Goal: Information Seeking & Learning: Learn about a topic

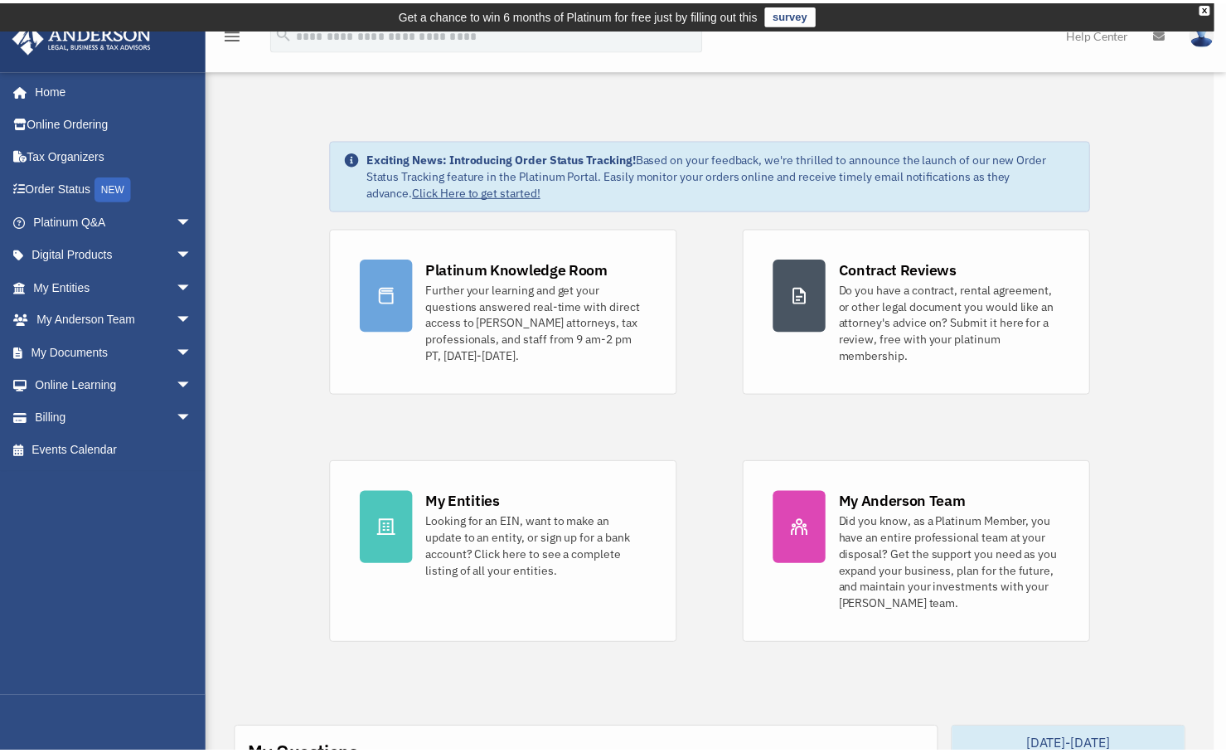
scroll to position [416, 0]
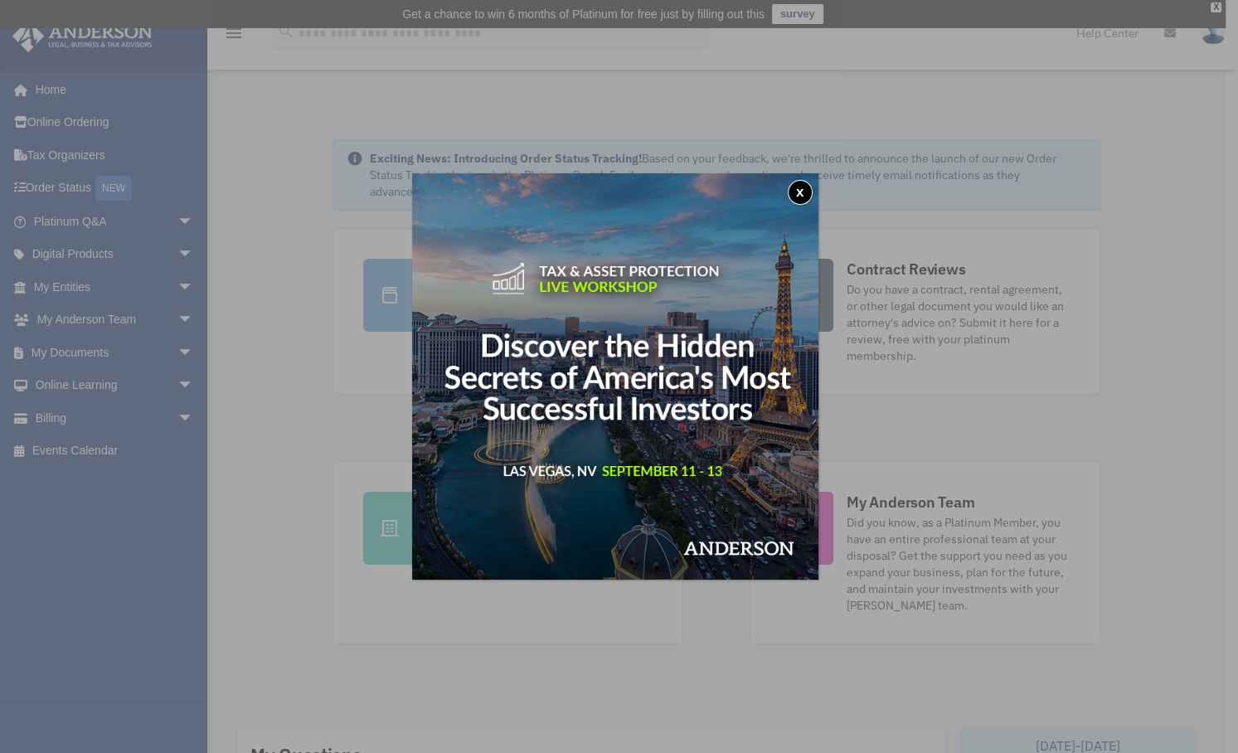
click at [806, 187] on button "x" at bounding box center [800, 192] width 25 height 25
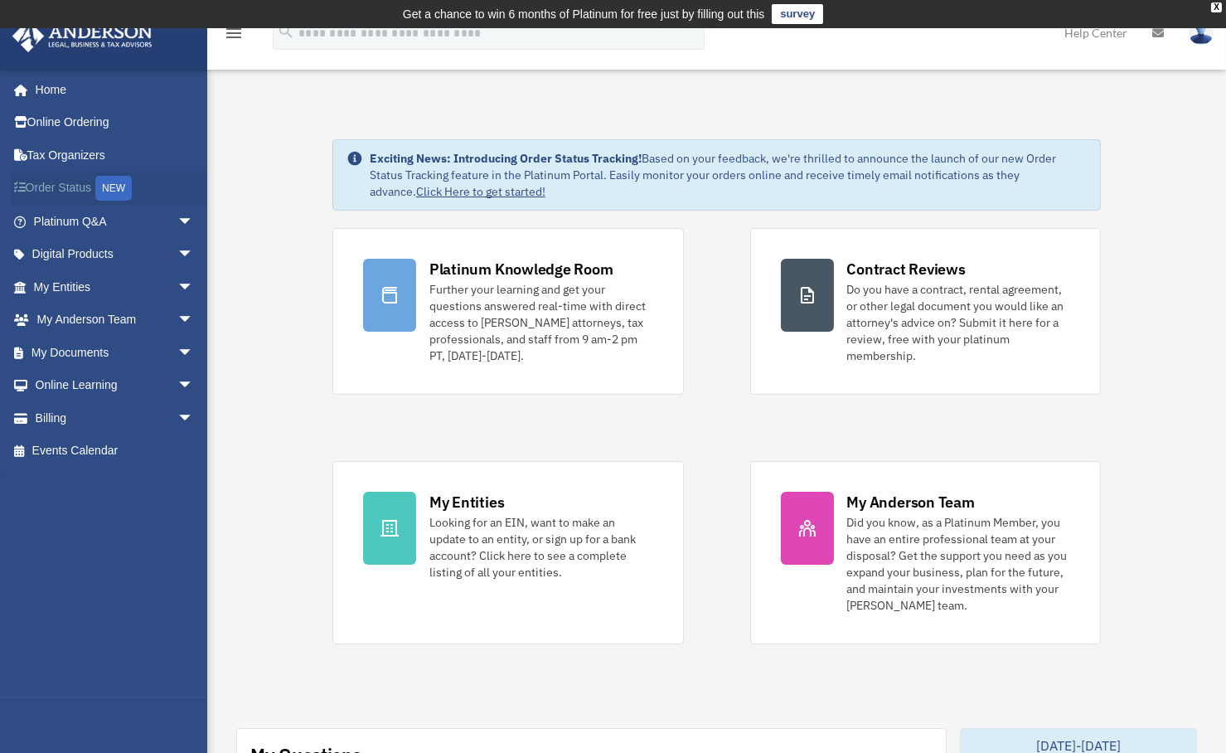
click at [47, 182] on link "Order Status NEW" at bounding box center [115, 189] width 207 height 34
click at [71, 285] on link "My Entities arrow_drop_down" at bounding box center [115, 286] width 207 height 33
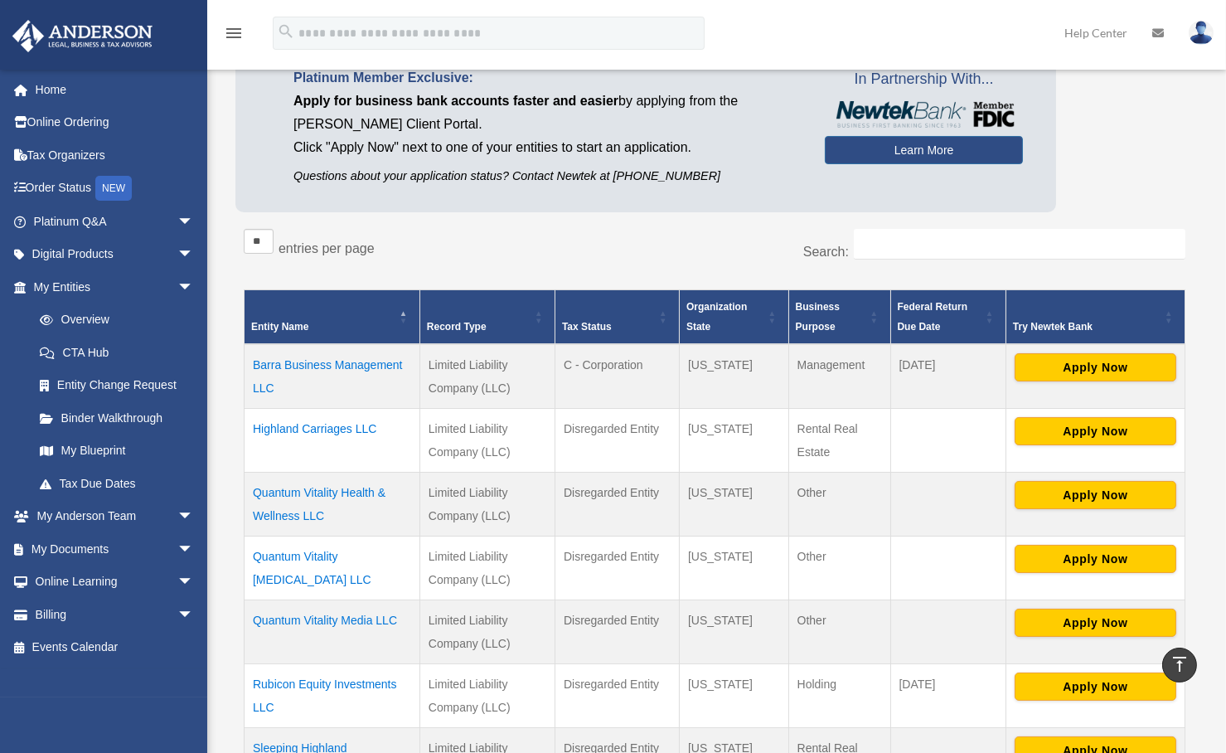
scroll to position [150, 0]
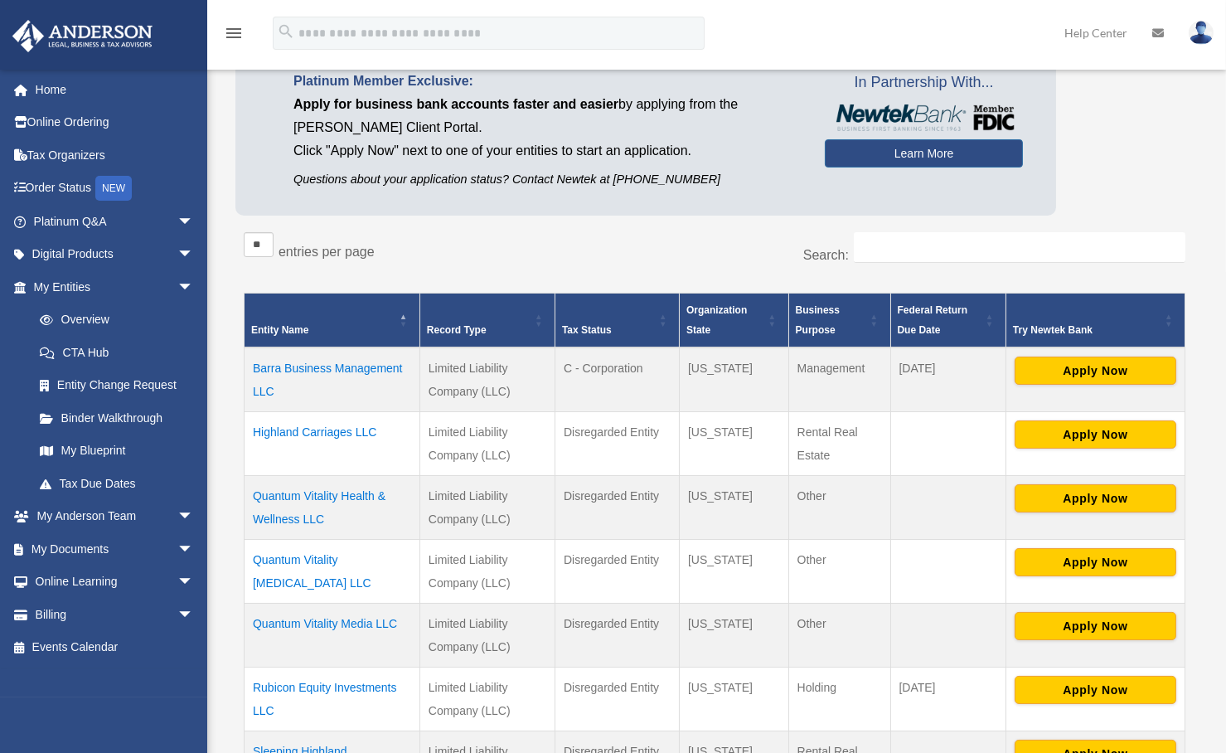
click at [339, 366] on td "Barra Business Management LLC" at bounding box center [333, 379] width 176 height 65
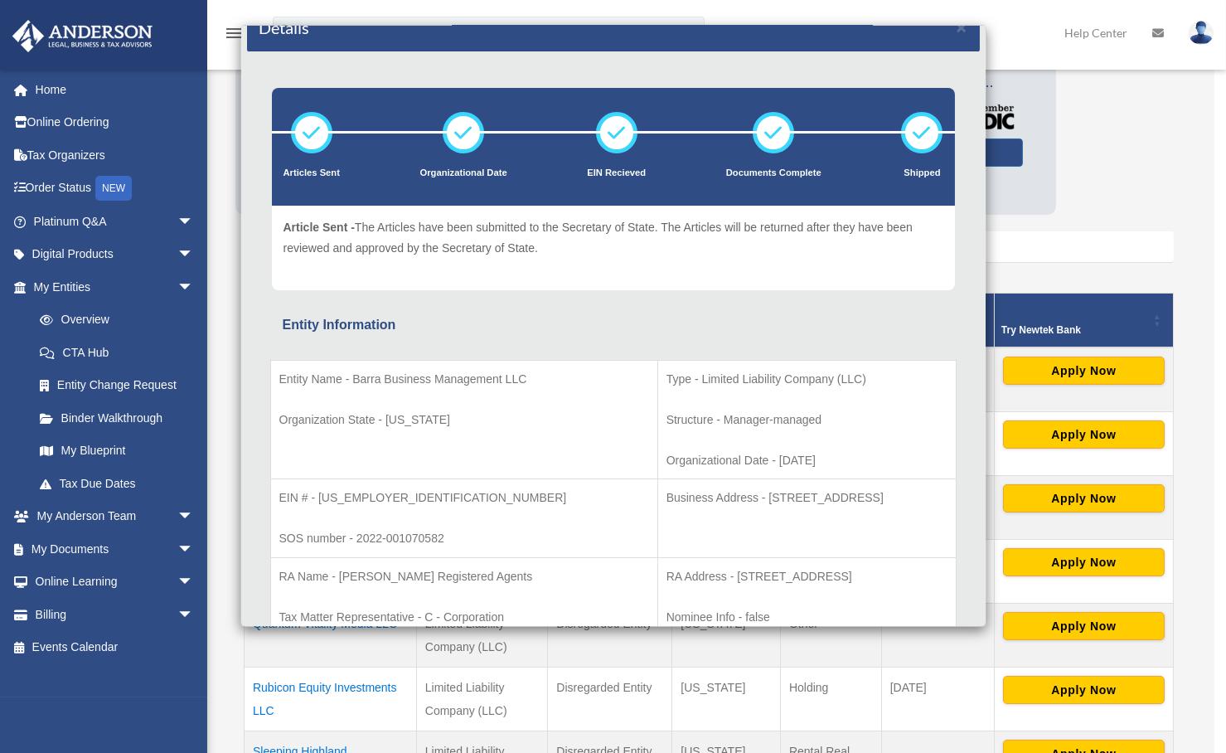
scroll to position [0, 0]
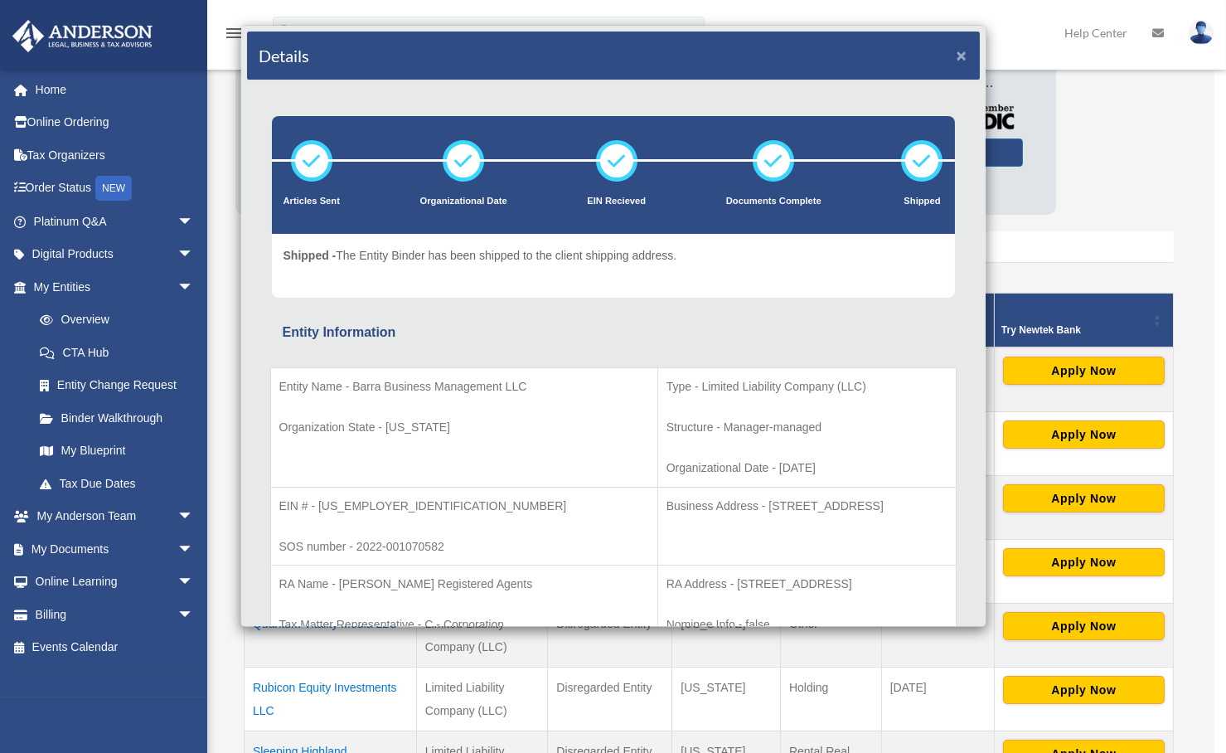
click at [957, 55] on button "×" at bounding box center [962, 54] width 11 height 17
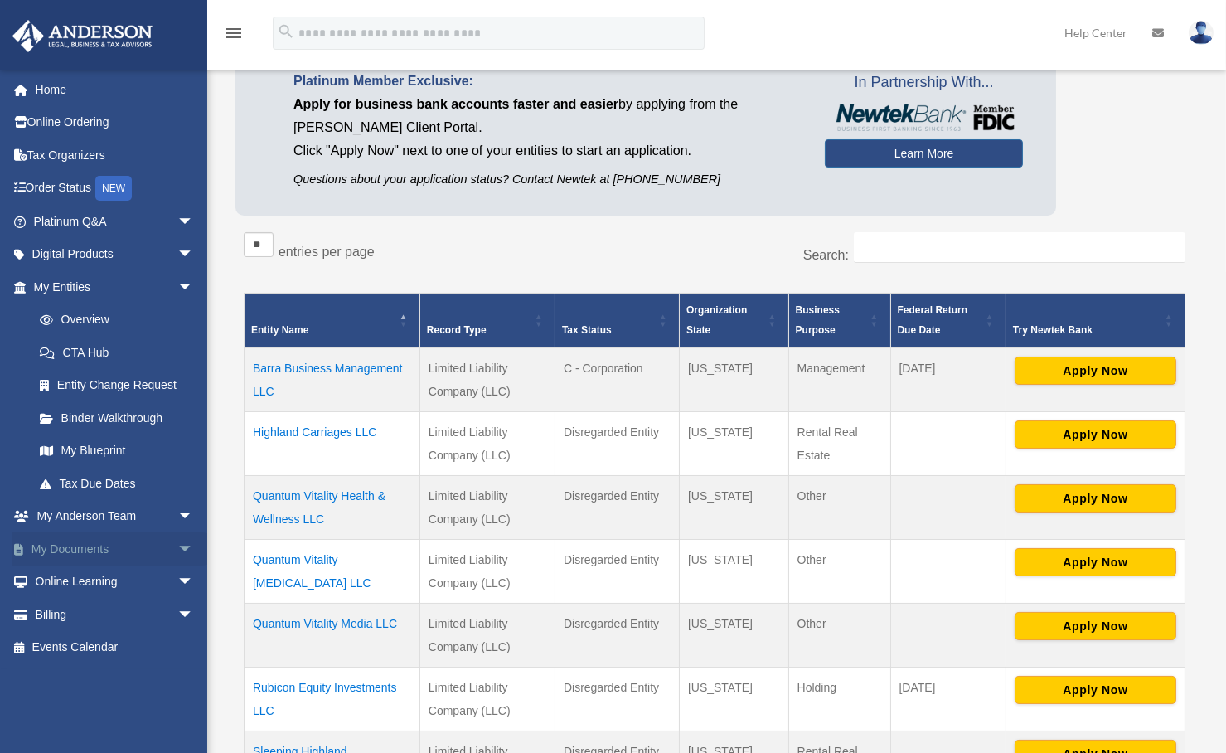
click at [93, 553] on link "My Documents arrow_drop_down" at bounding box center [115, 548] width 207 height 33
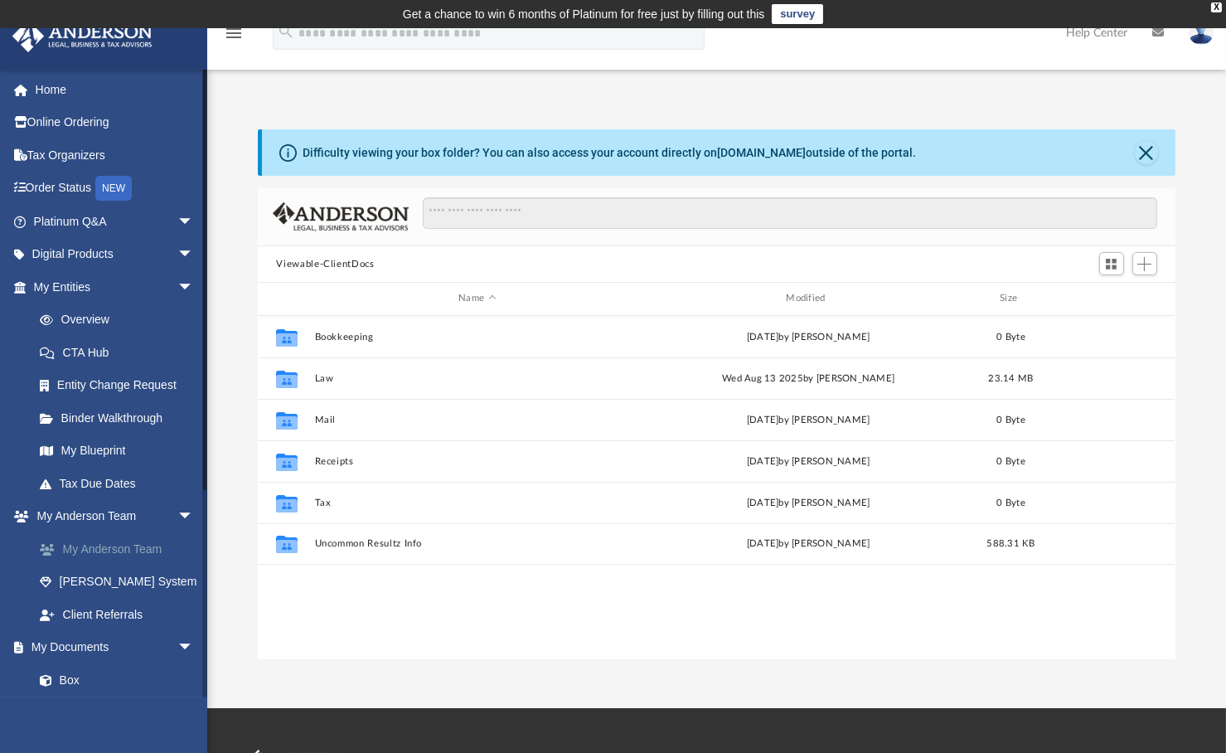
scroll to position [366, 905]
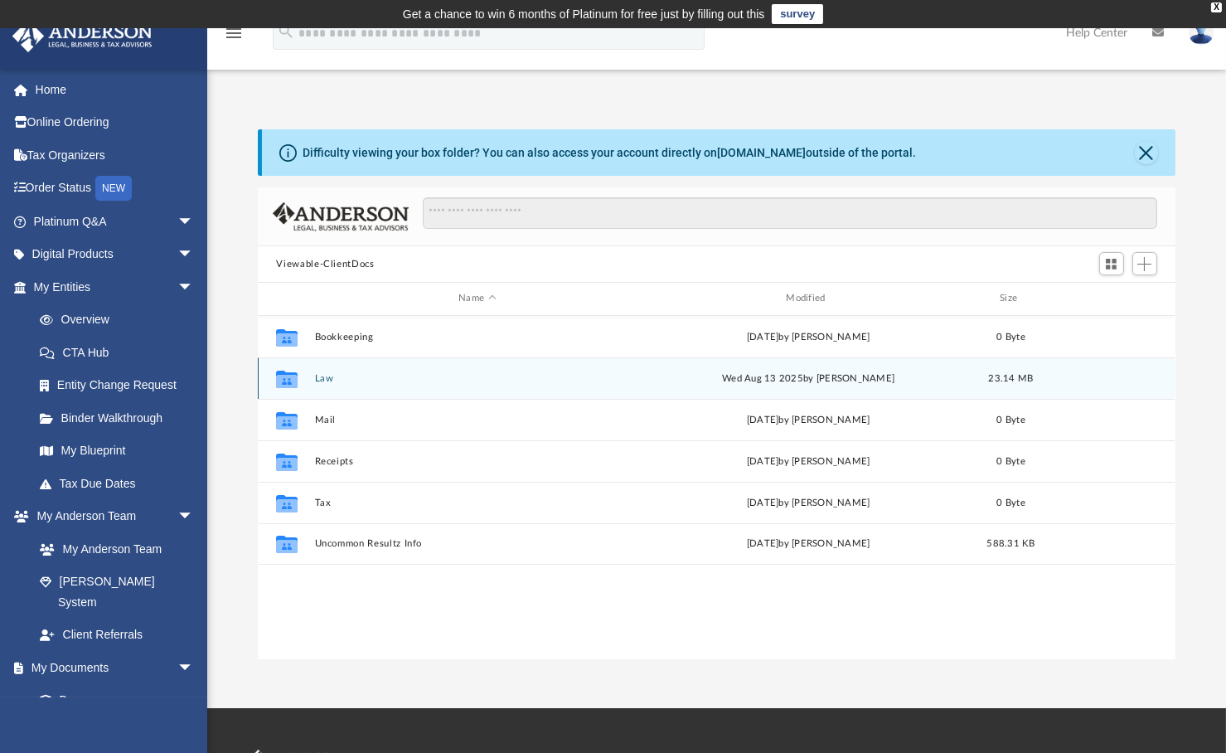
click at [332, 368] on div "Collaborated Folder Law Wed Aug 13 2025 by Kathleen Maureene Pelicano 23.14 MB" at bounding box center [716, 377] width 917 height 41
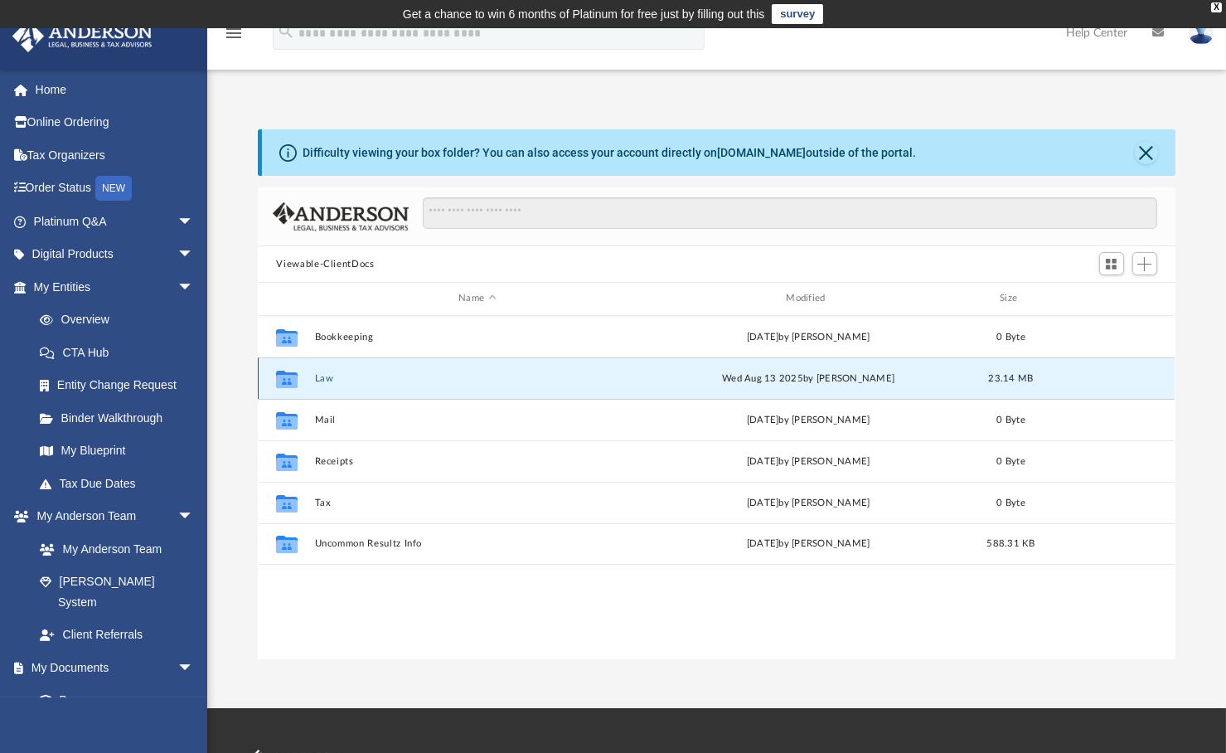
click at [327, 376] on button "Law" at bounding box center [477, 378] width 324 height 11
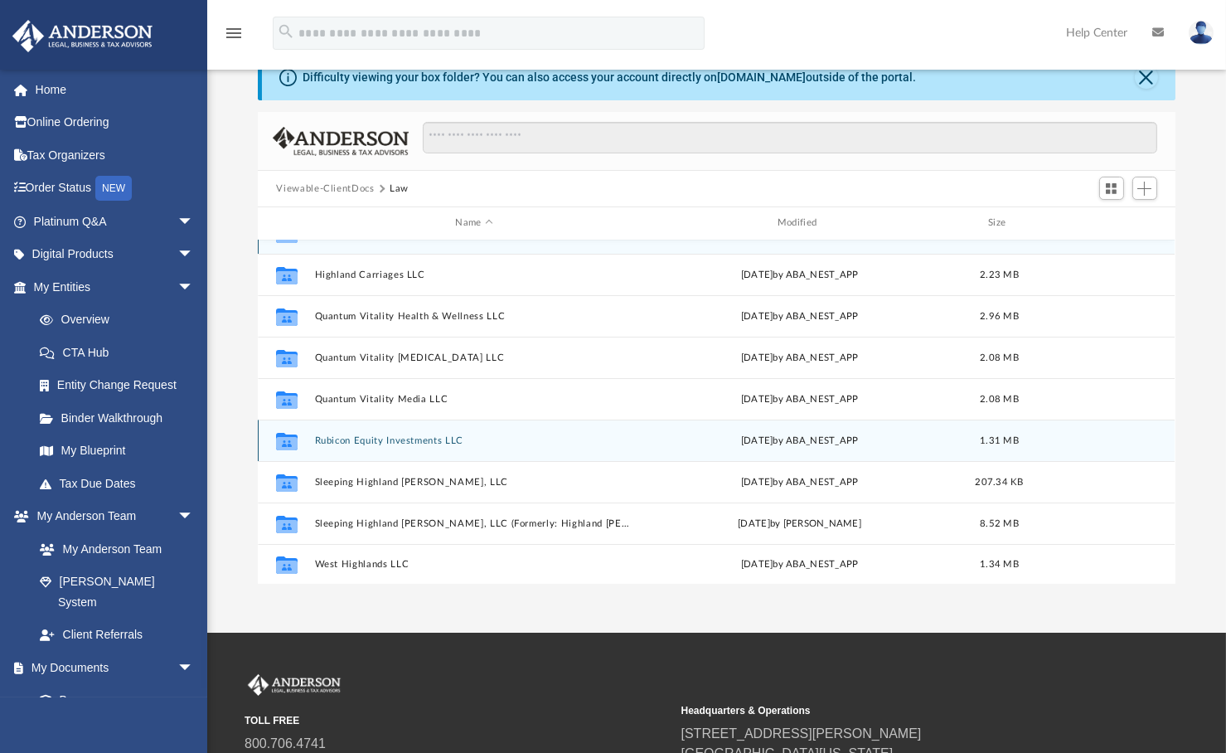
scroll to position [0, 0]
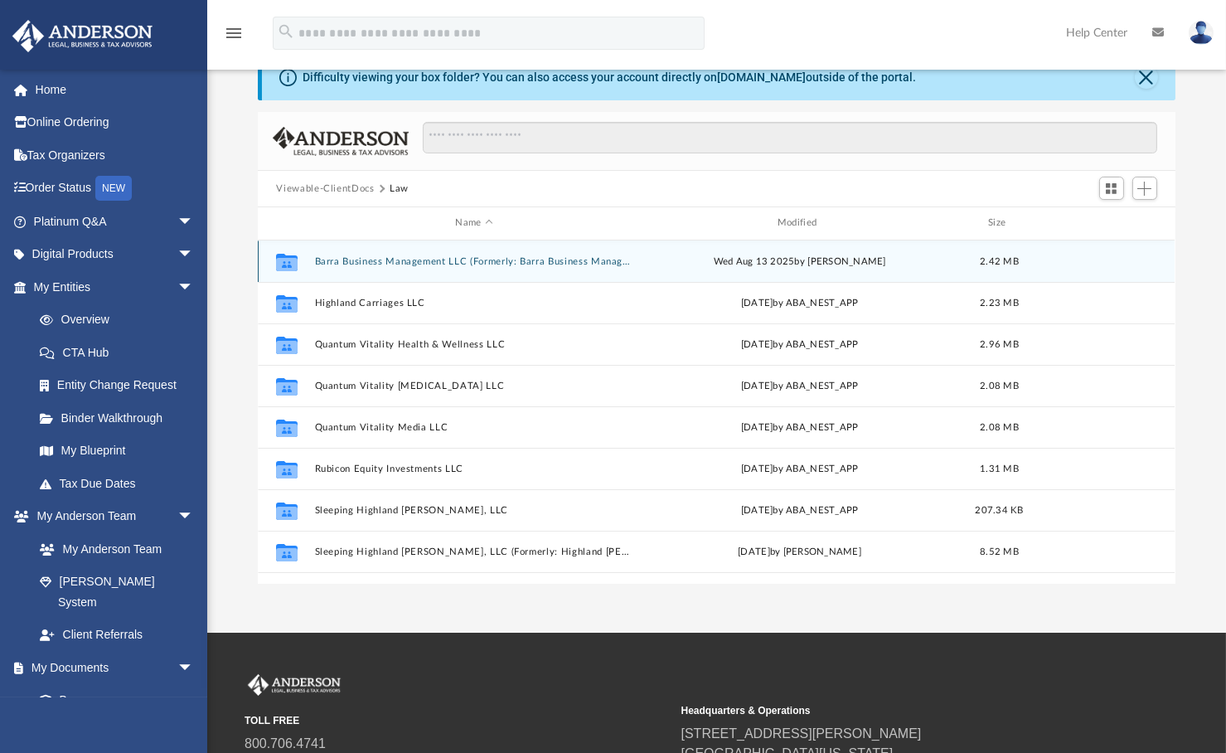
click at [546, 257] on button "Barra Business Management LLC (Formerly: Barra Business Management, LLC)" at bounding box center [474, 261] width 318 height 11
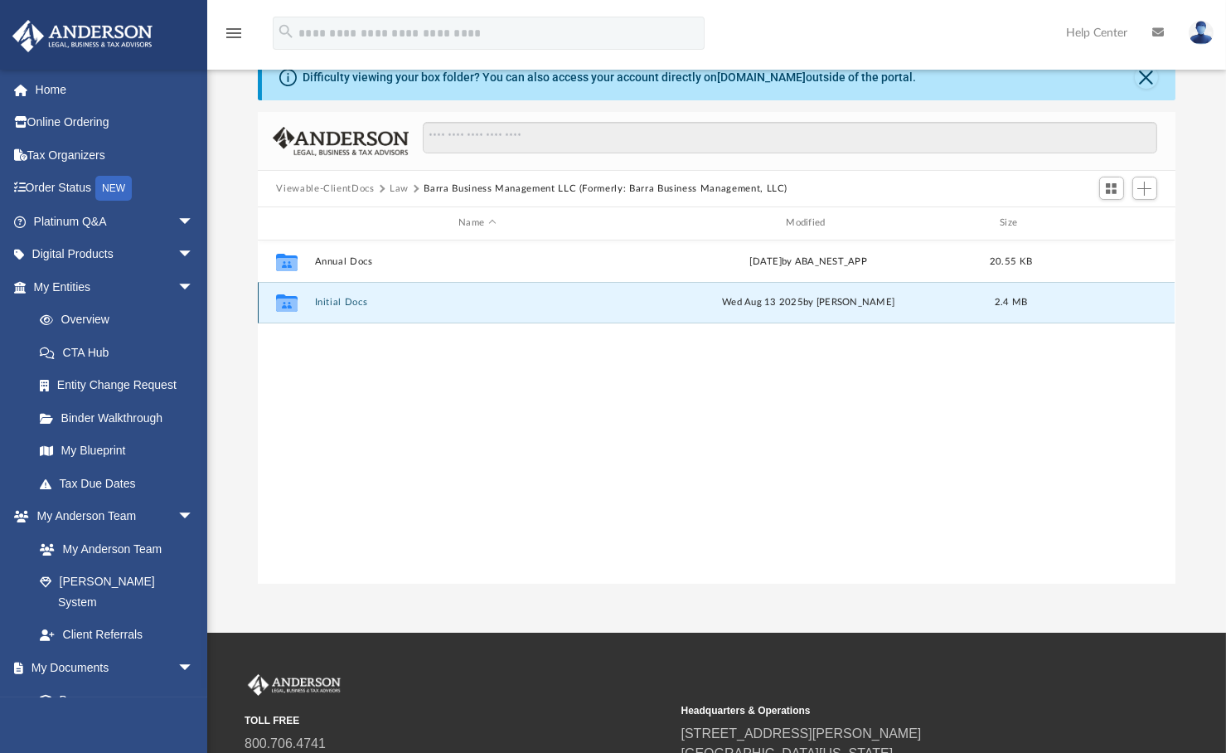
click at [330, 299] on button "Initial Docs" at bounding box center [477, 302] width 324 height 11
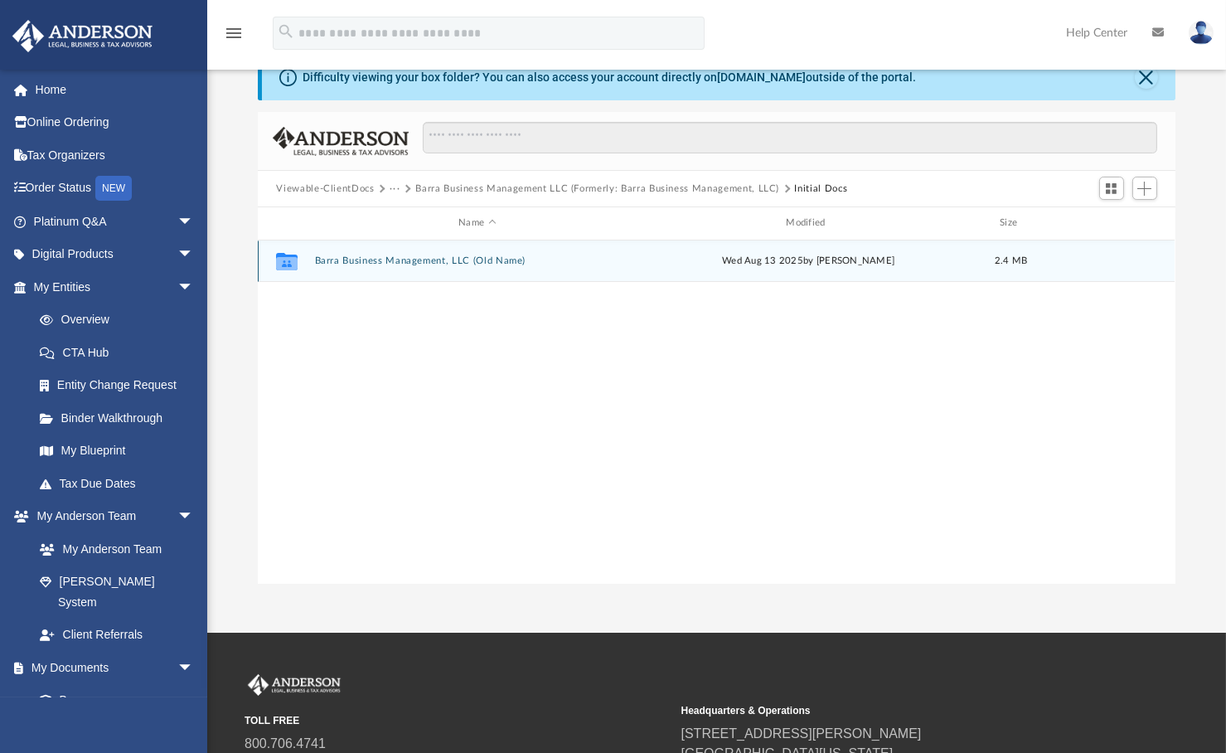
click at [418, 258] on button "Barra Business Management, LLC (Old Name)" at bounding box center [477, 260] width 324 height 11
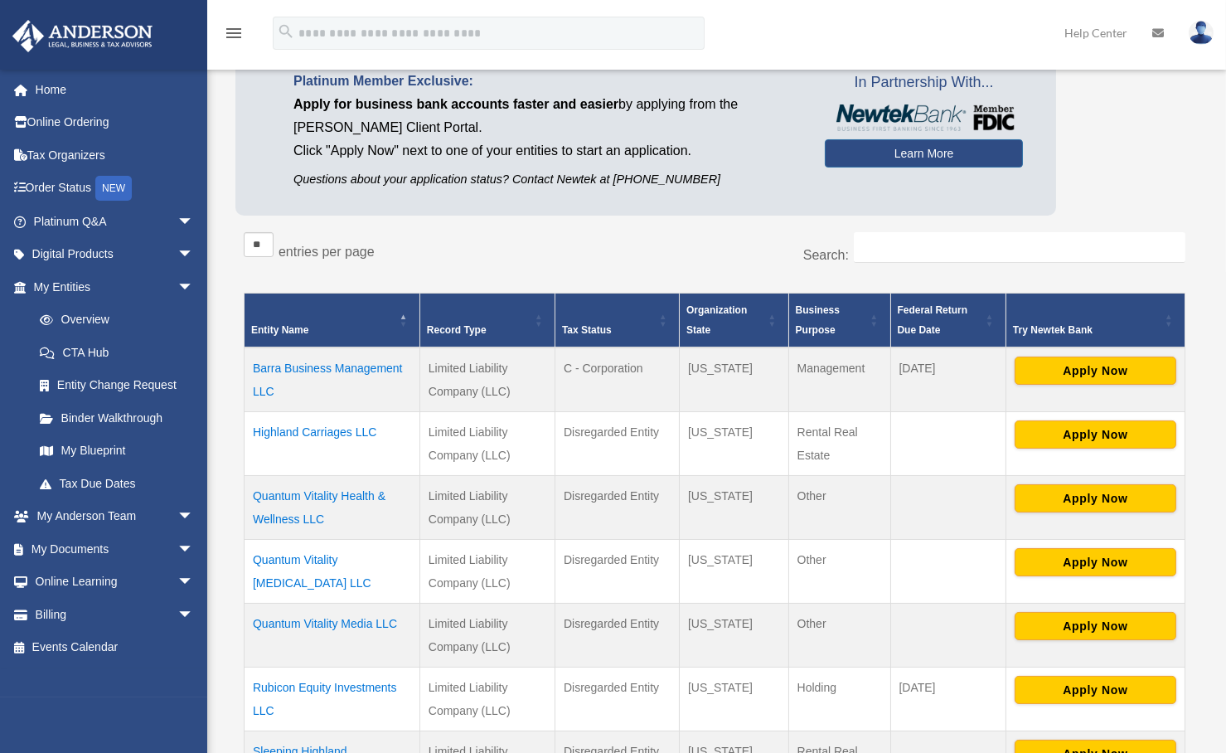
scroll to position [416, 0]
click at [88, 545] on link "My Documents arrow_drop_down" at bounding box center [115, 548] width 207 height 33
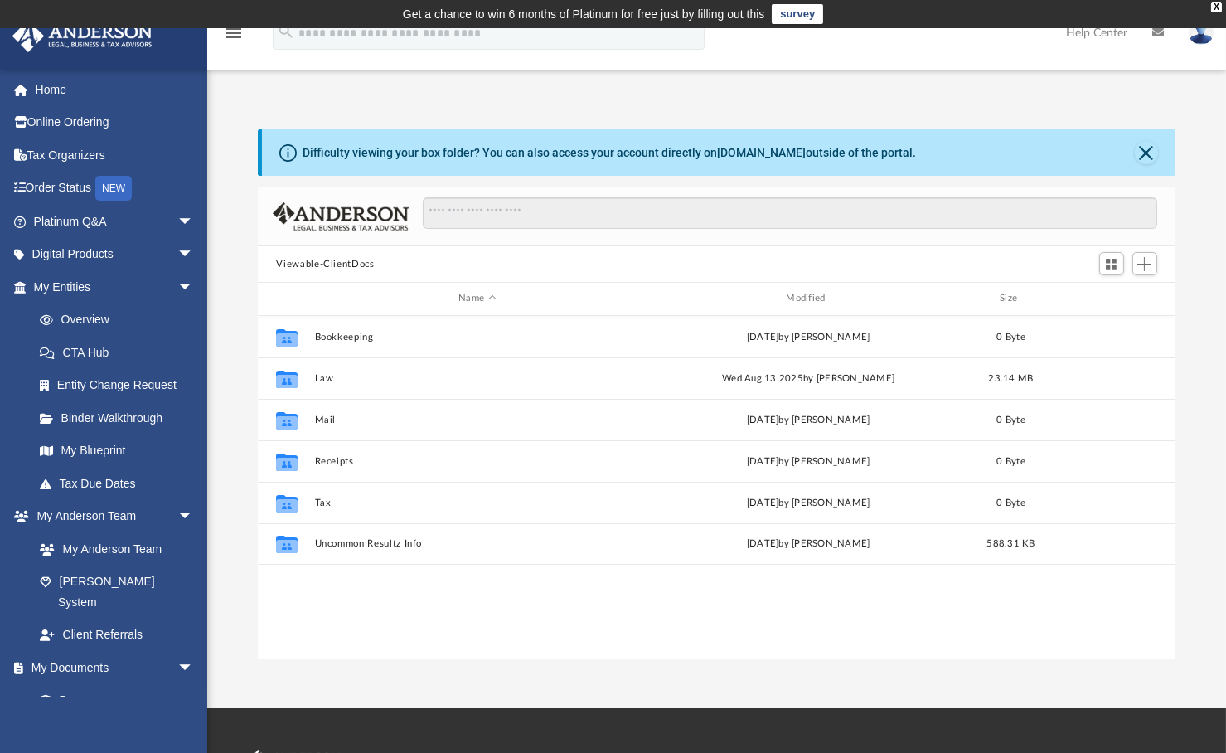
scroll to position [416, 0]
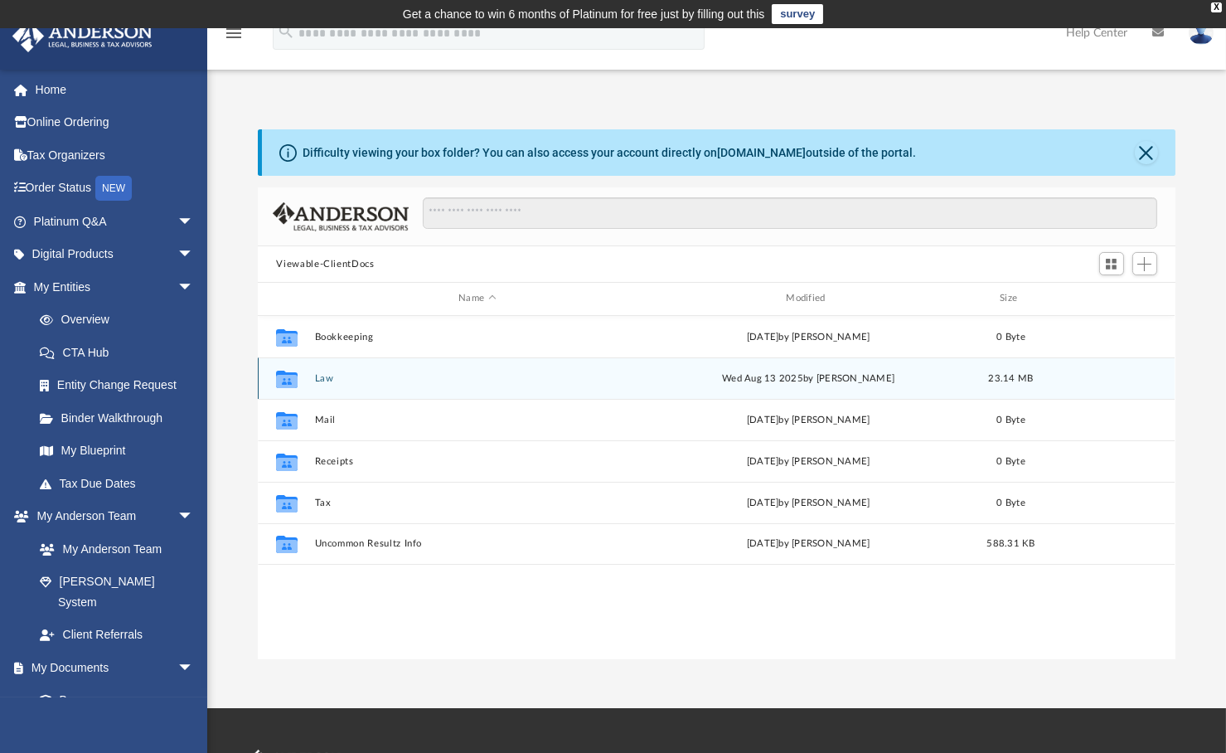
click at [330, 380] on button "Law" at bounding box center [477, 378] width 324 height 11
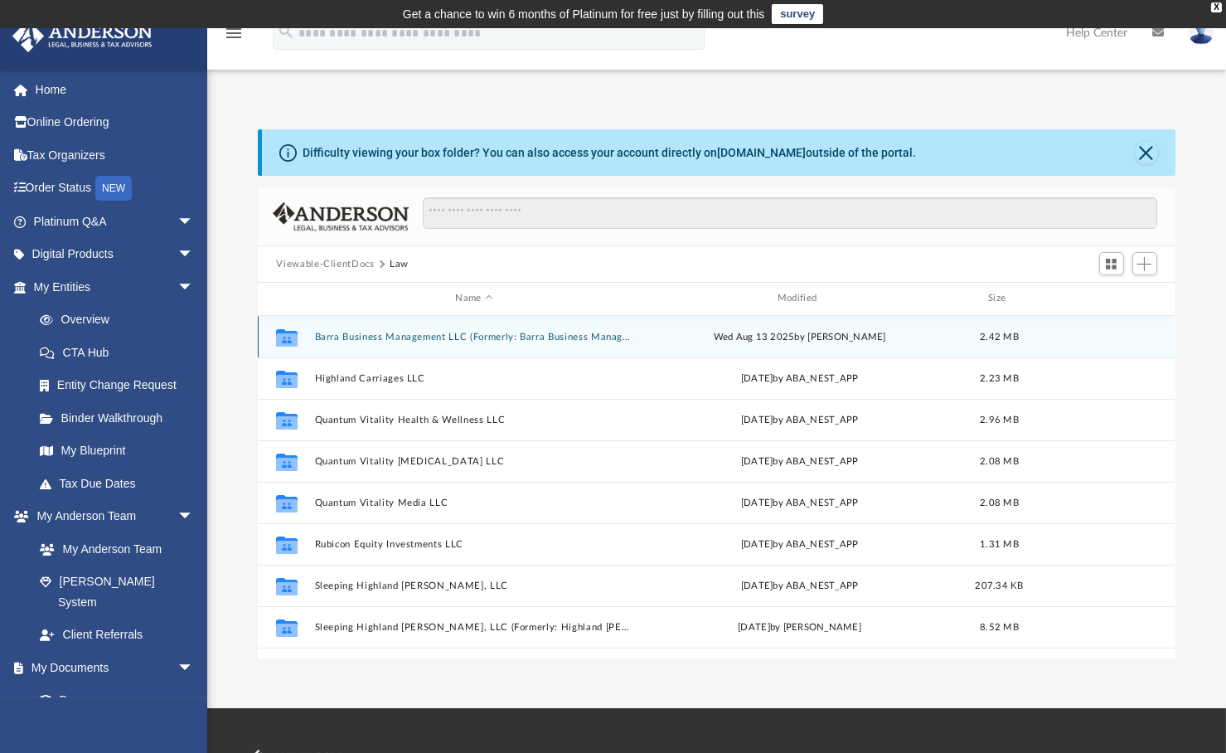
click at [441, 340] on button "Barra Business Management LLC (Formerly: Barra Business Management, LLC)" at bounding box center [474, 337] width 318 height 11
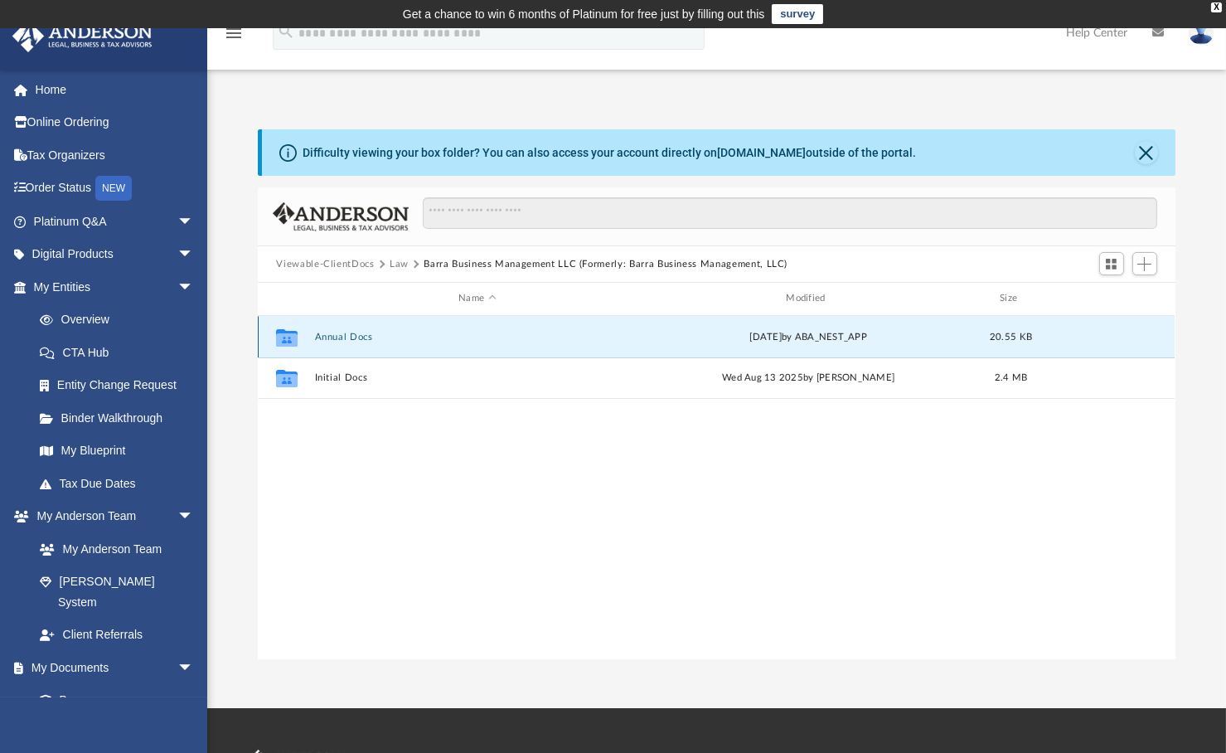
click at [352, 332] on button "Annual Docs" at bounding box center [477, 337] width 324 height 11
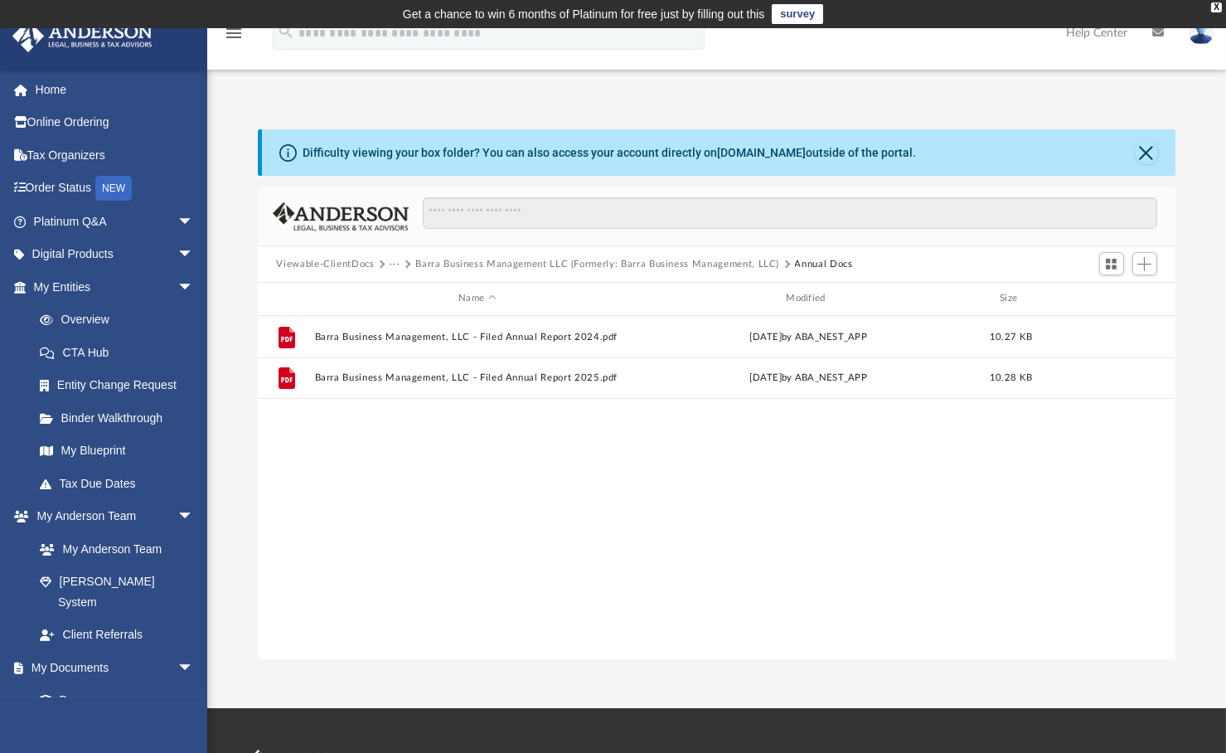
click at [710, 262] on button "Barra Business Management LLC (Formerly: Barra Business Management, LLC)" at bounding box center [597, 264] width 364 height 15
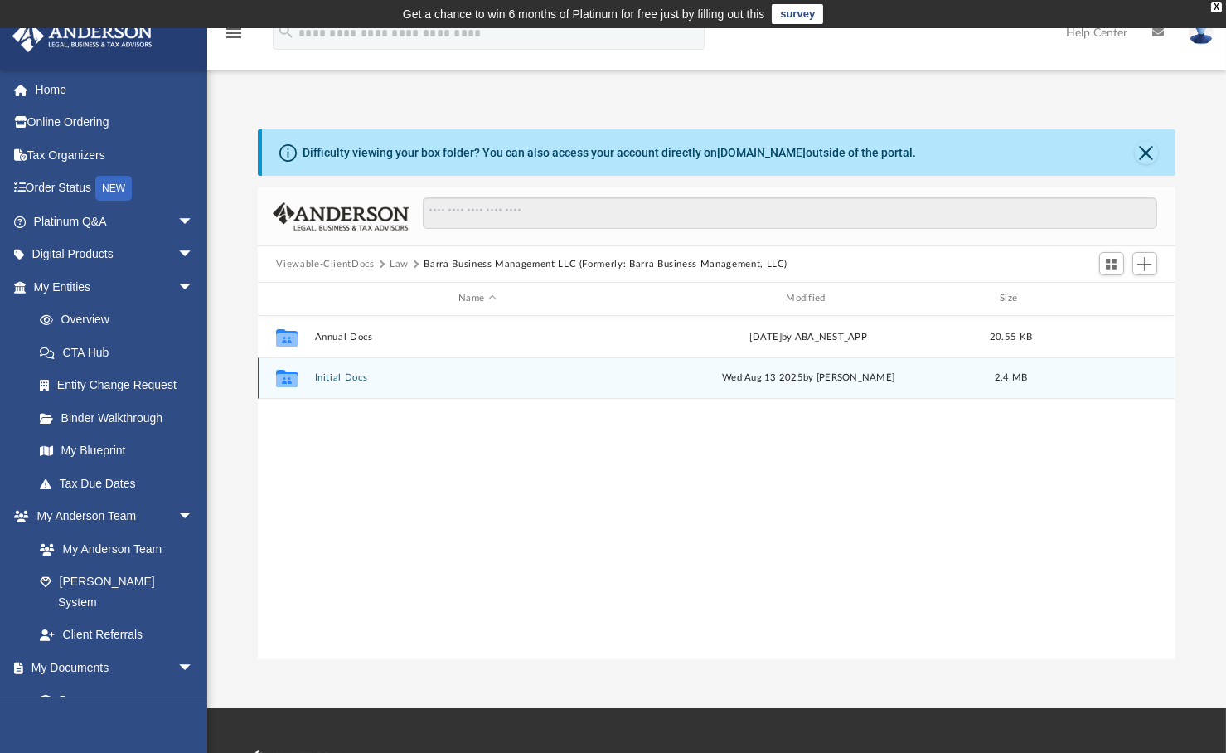
click at [346, 376] on button "Initial Docs" at bounding box center [477, 377] width 324 height 11
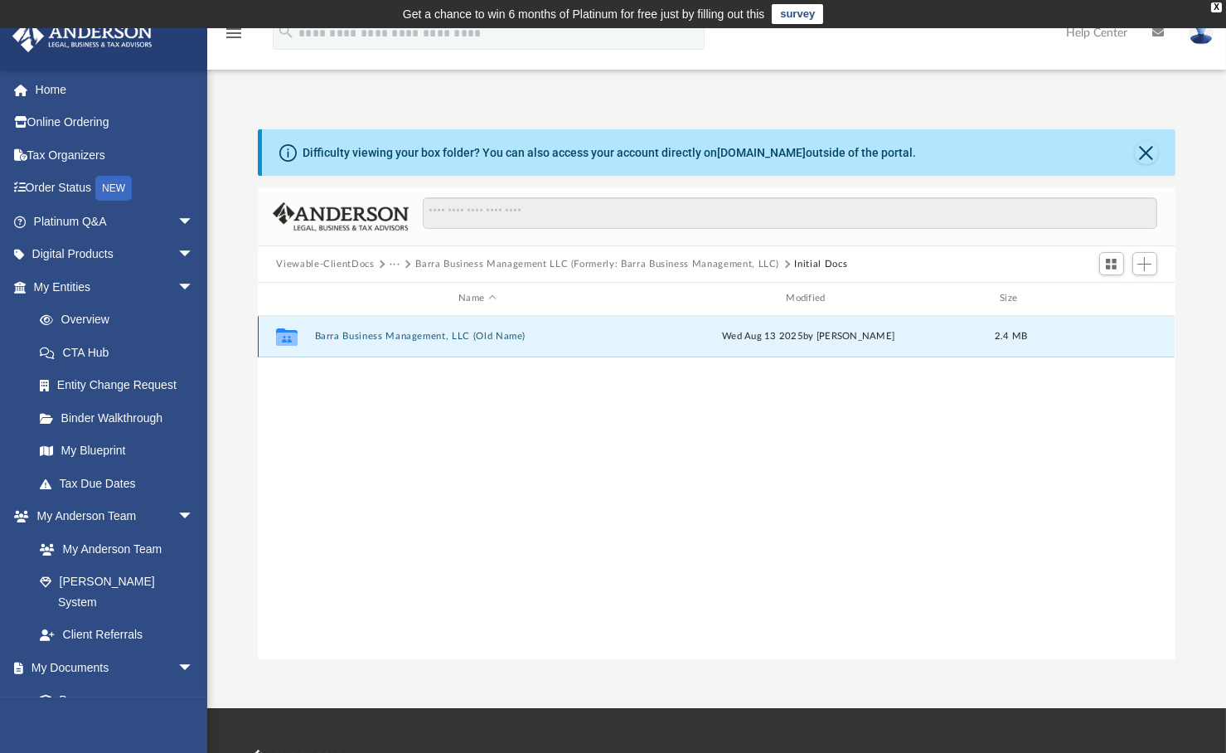
click at [364, 332] on button "Barra Business Management, LLC (Old Name)" at bounding box center [477, 336] width 324 height 11
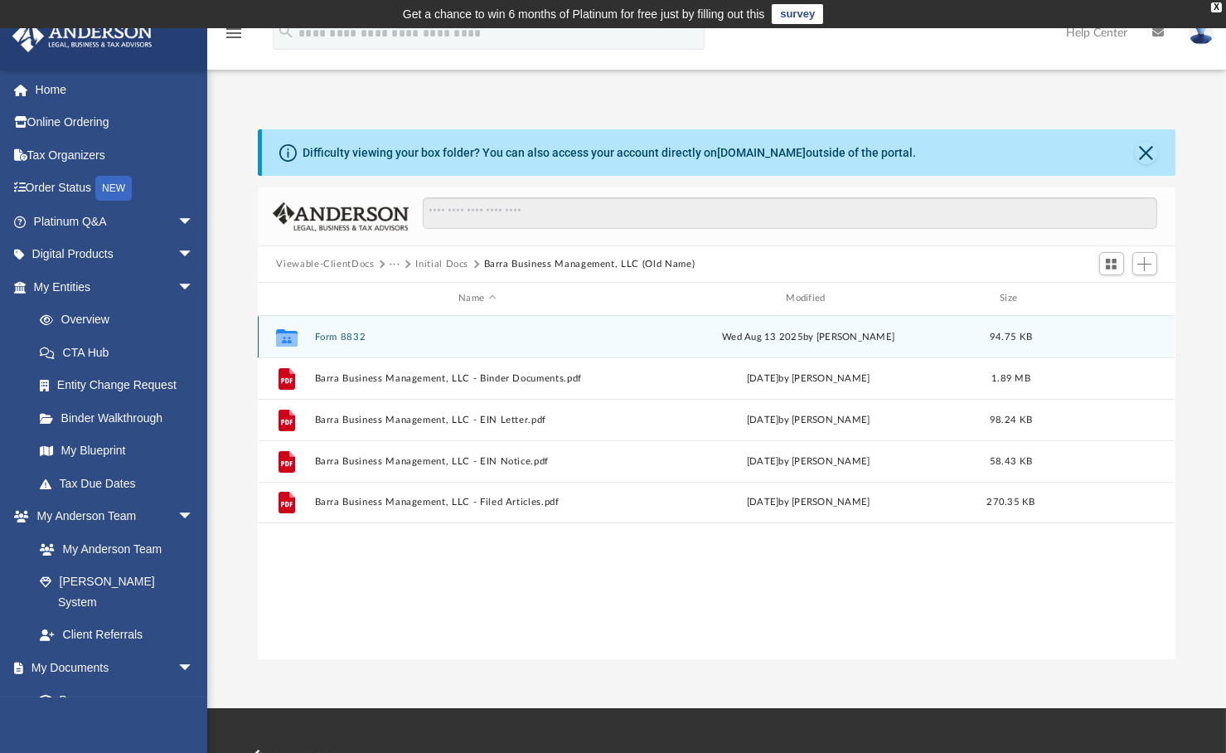
click at [352, 332] on button "Form 8832" at bounding box center [477, 337] width 324 height 11
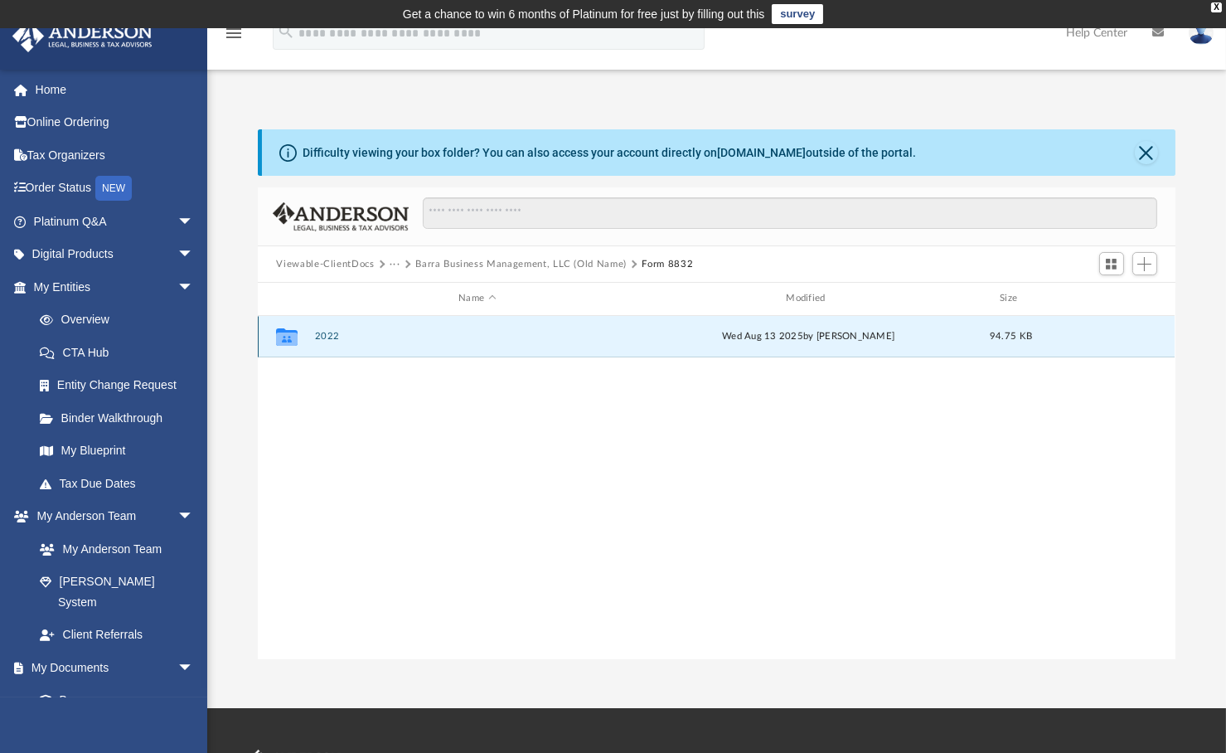
click at [327, 339] on button "2022" at bounding box center [477, 336] width 324 height 11
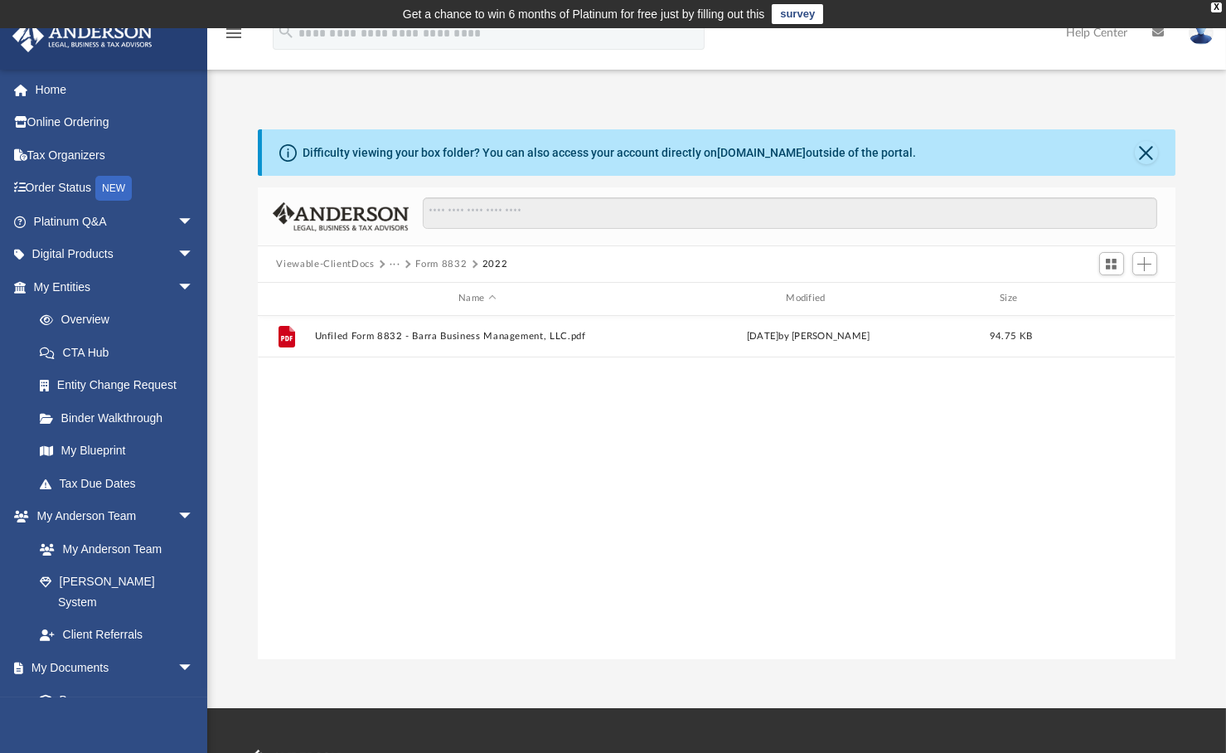
click at [392, 266] on button "···" at bounding box center [395, 264] width 11 height 15
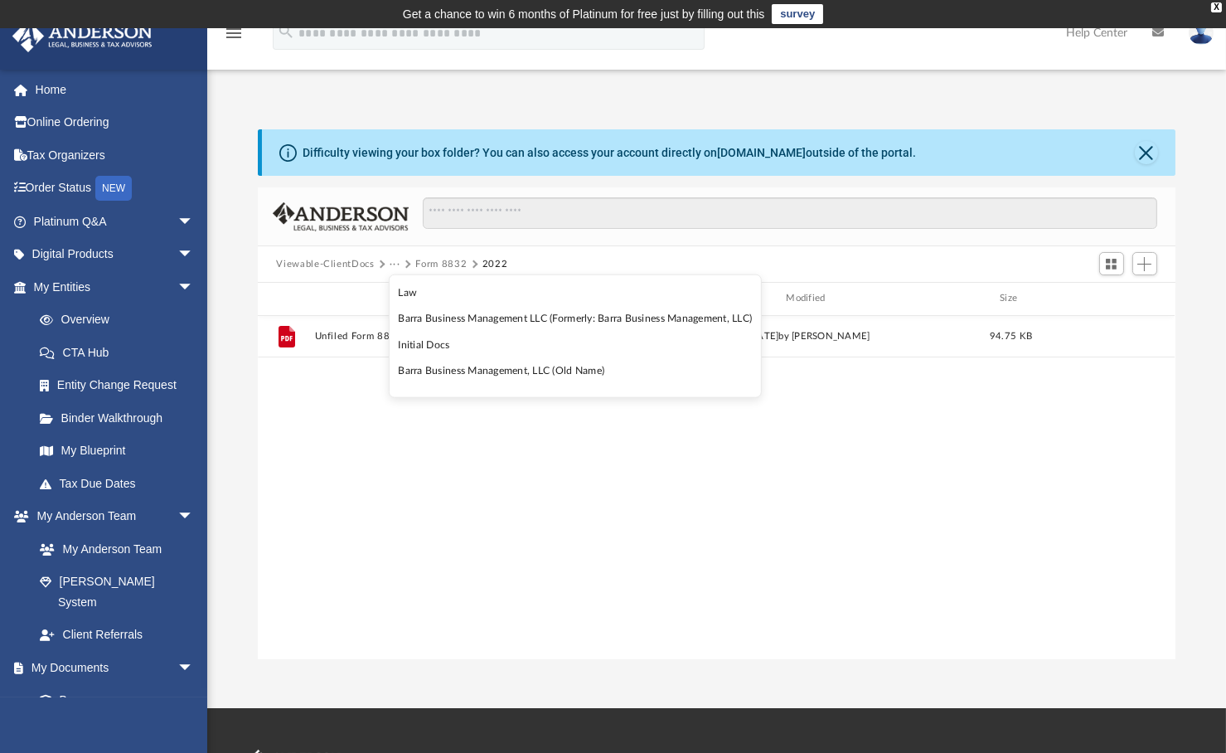
click at [395, 262] on button "···" at bounding box center [395, 264] width 11 height 15
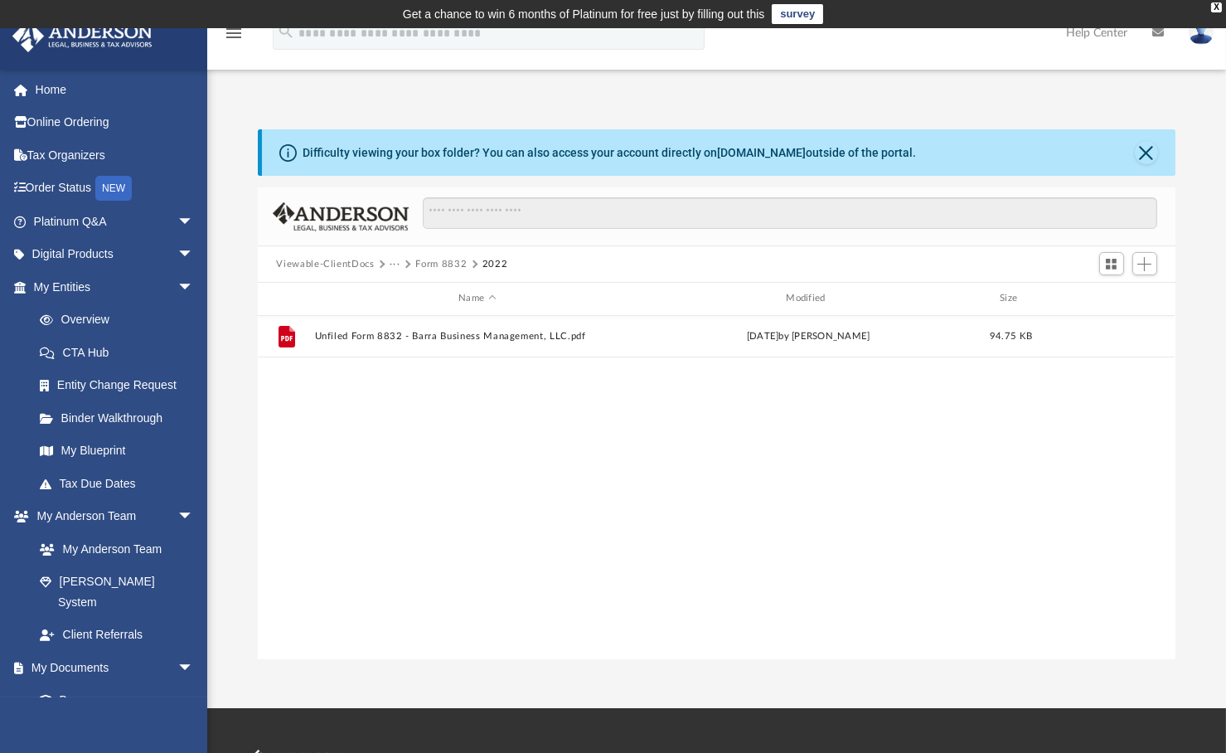
click at [392, 262] on button "···" at bounding box center [395, 264] width 11 height 15
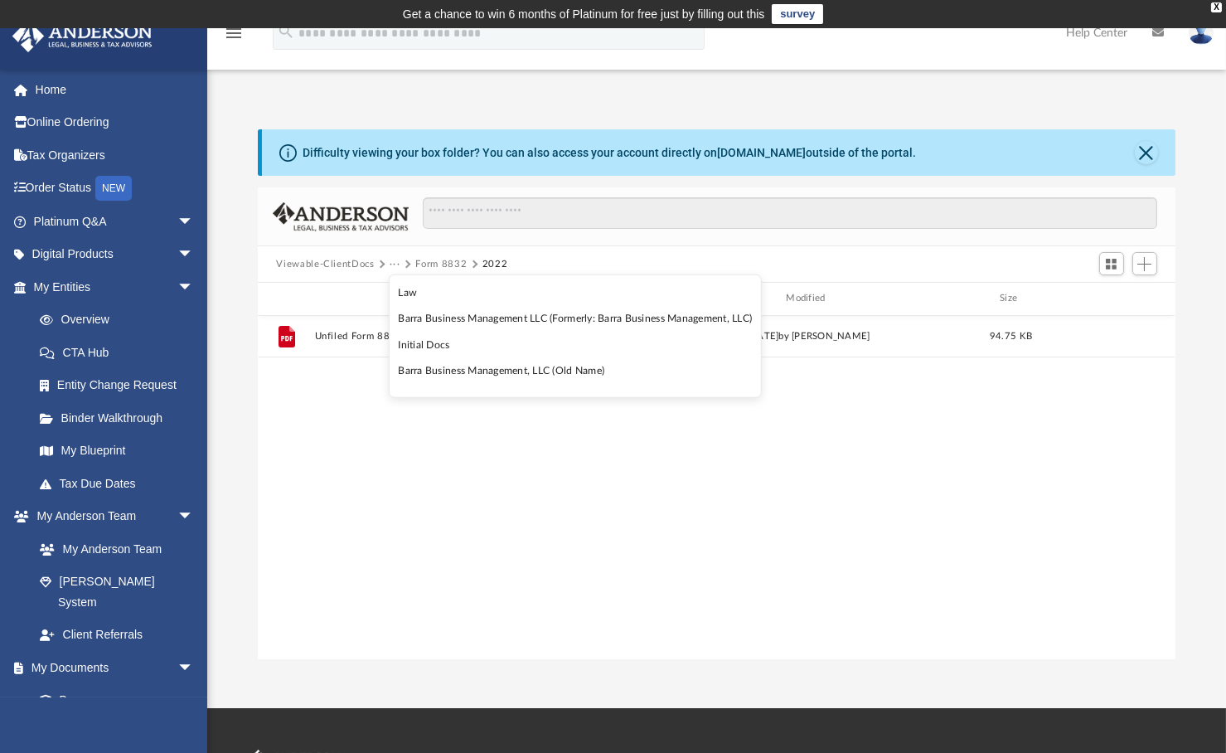
click at [410, 294] on li "Law" at bounding box center [575, 292] width 354 height 17
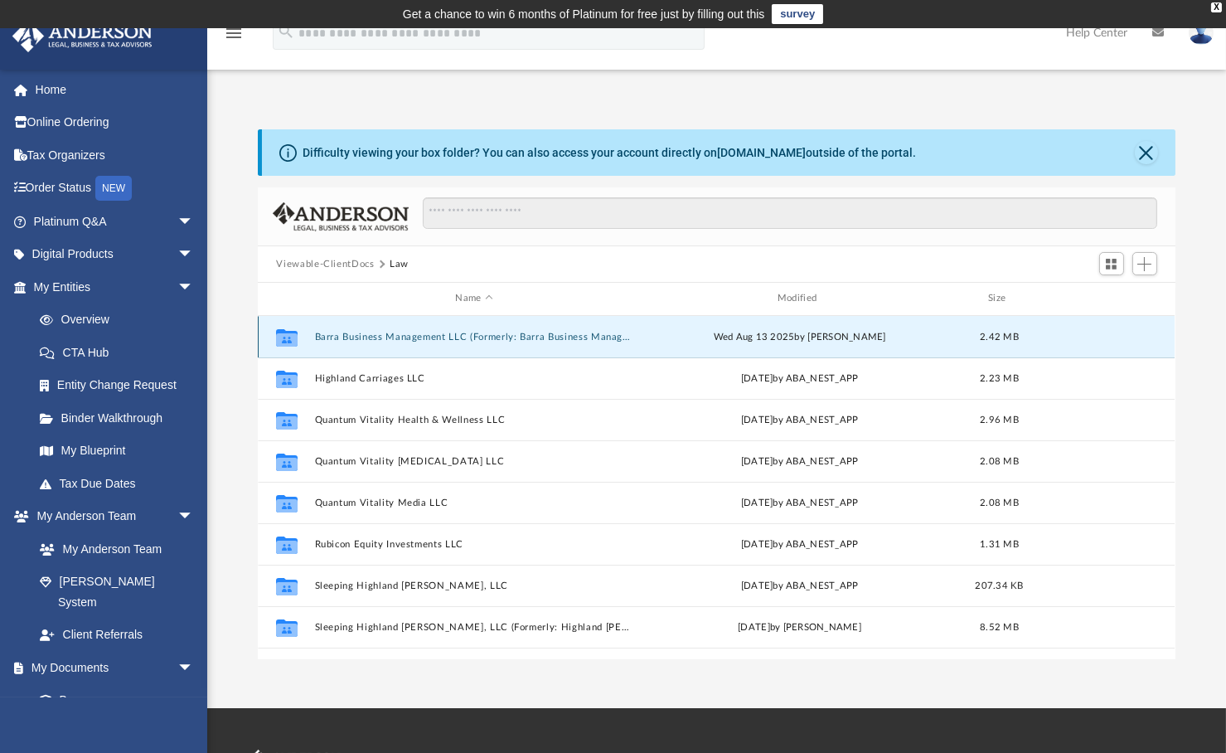
click at [493, 335] on button "Barra Business Management LLC (Formerly: Barra Business Management, LLC)" at bounding box center [474, 337] width 318 height 11
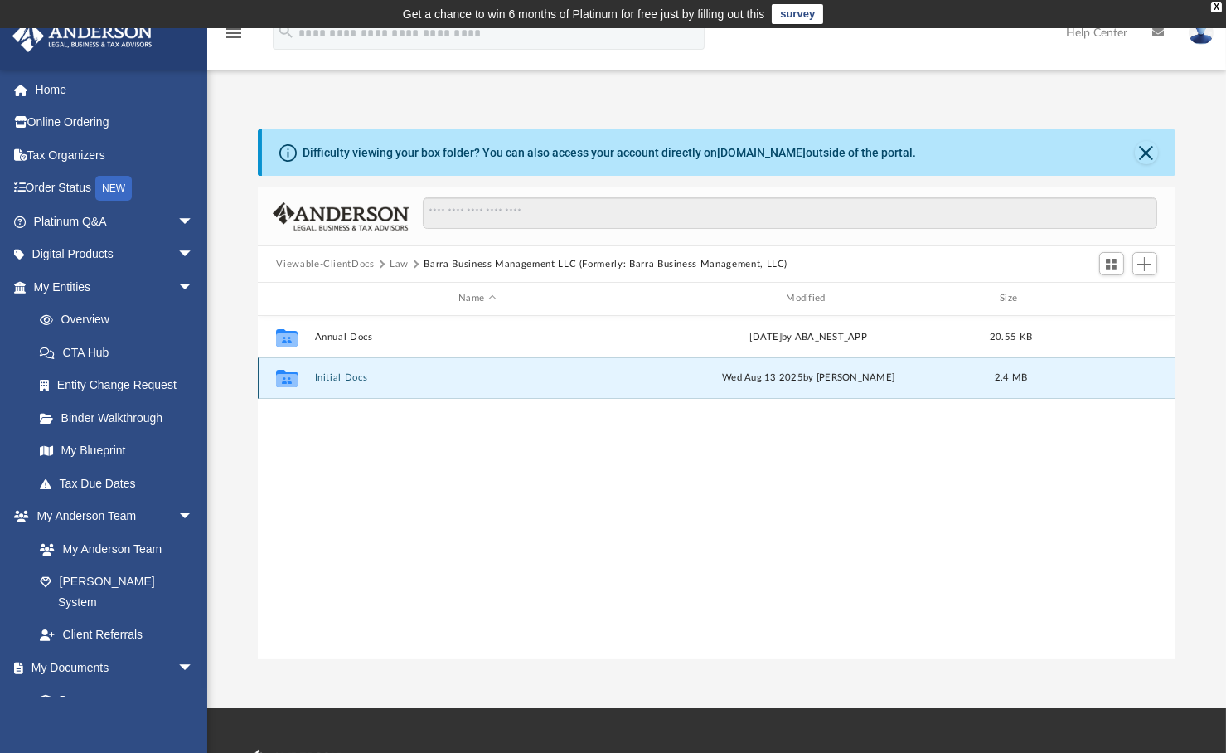
click at [339, 374] on button "Initial Docs" at bounding box center [477, 377] width 324 height 11
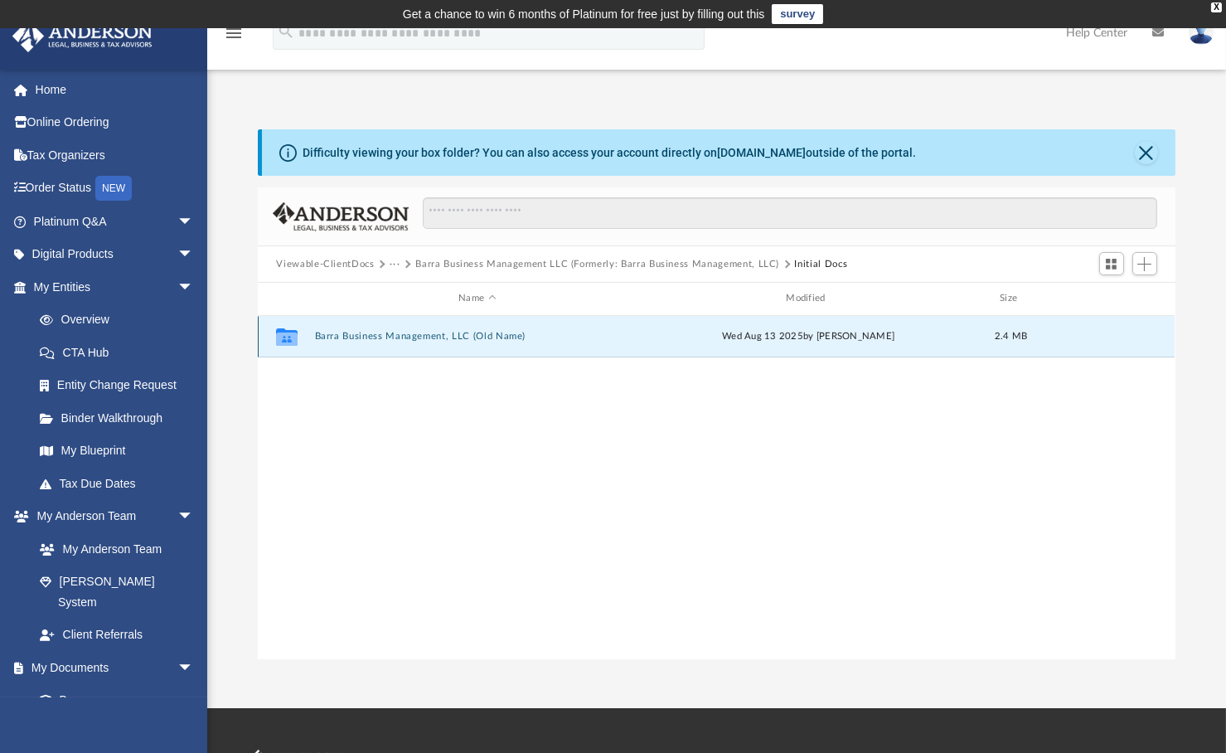
click at [353, 332] on button "Barra Business Management, LLC (Old Name)" at bounding box center [477, 336] width 324 height 11
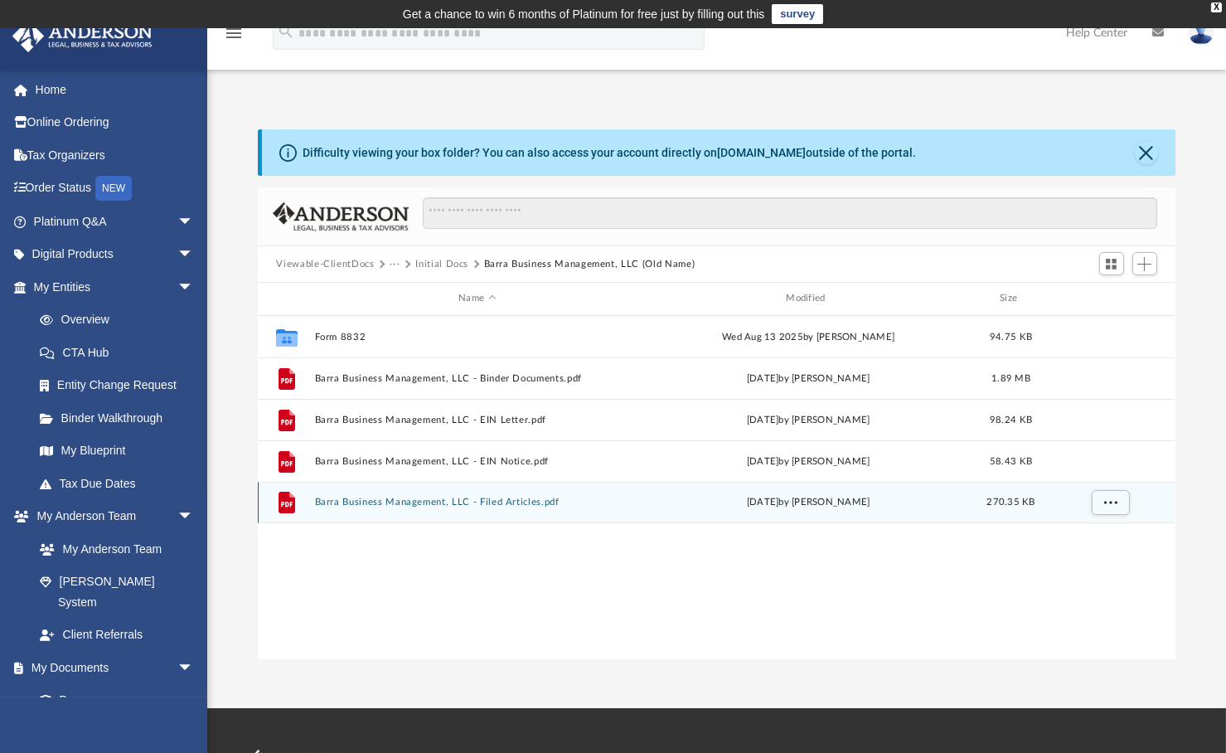
click at [374, 499] on button "Barra Business Management, LLC - Filed Articles.pdf" at bounding box center [477, 502] width 324 height 11
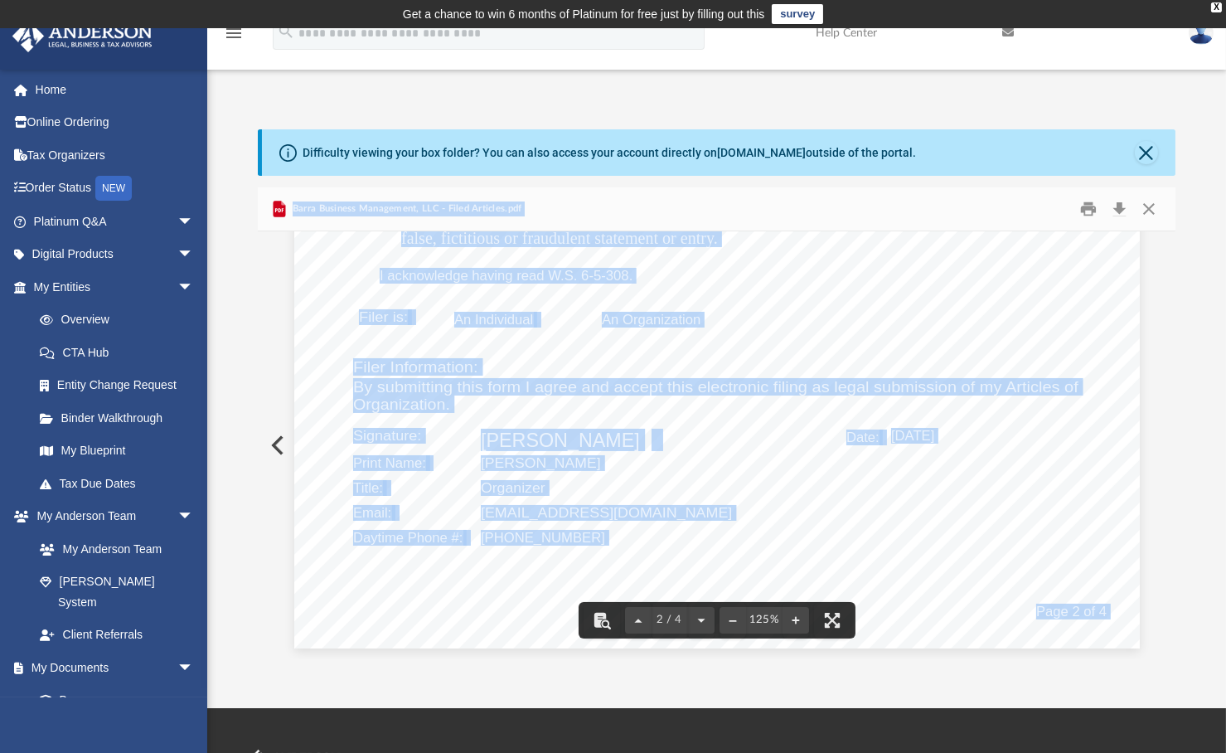
scroll to position [1637, 0]
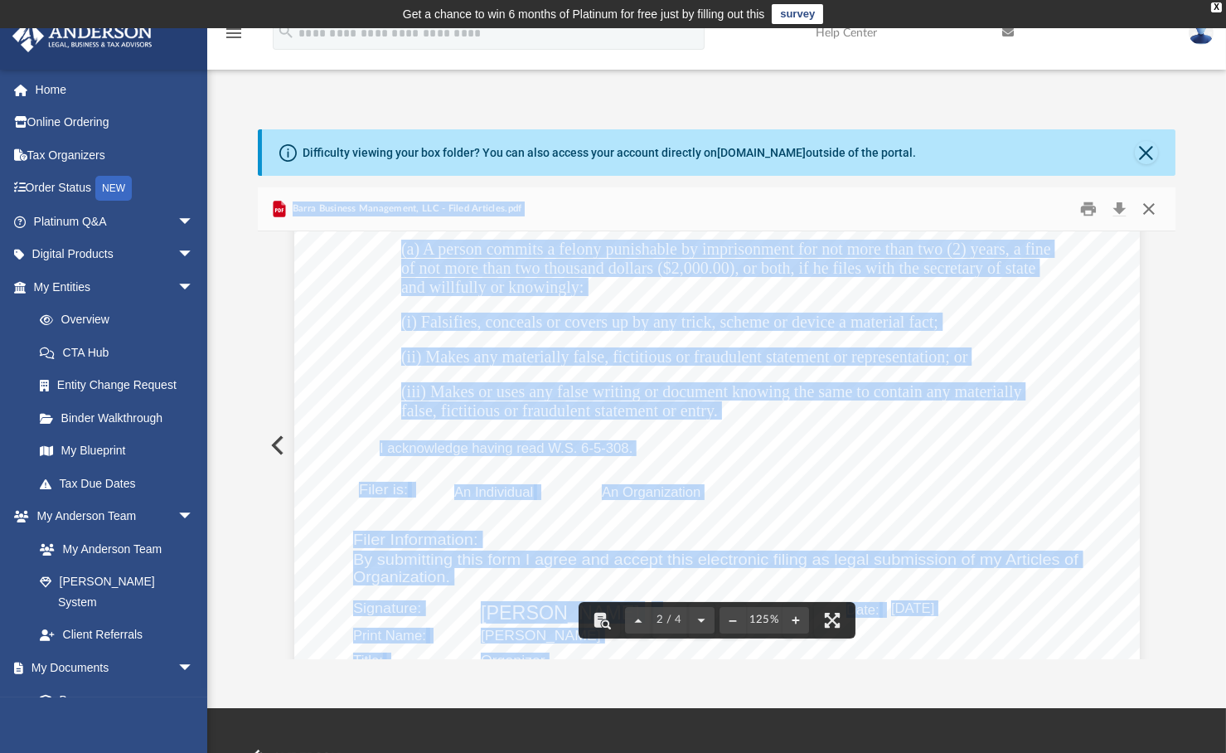
type textarea "***** ****"
click at [1152, 204] on button "Close" at bounding box center [1149, 209] width 30 height 26
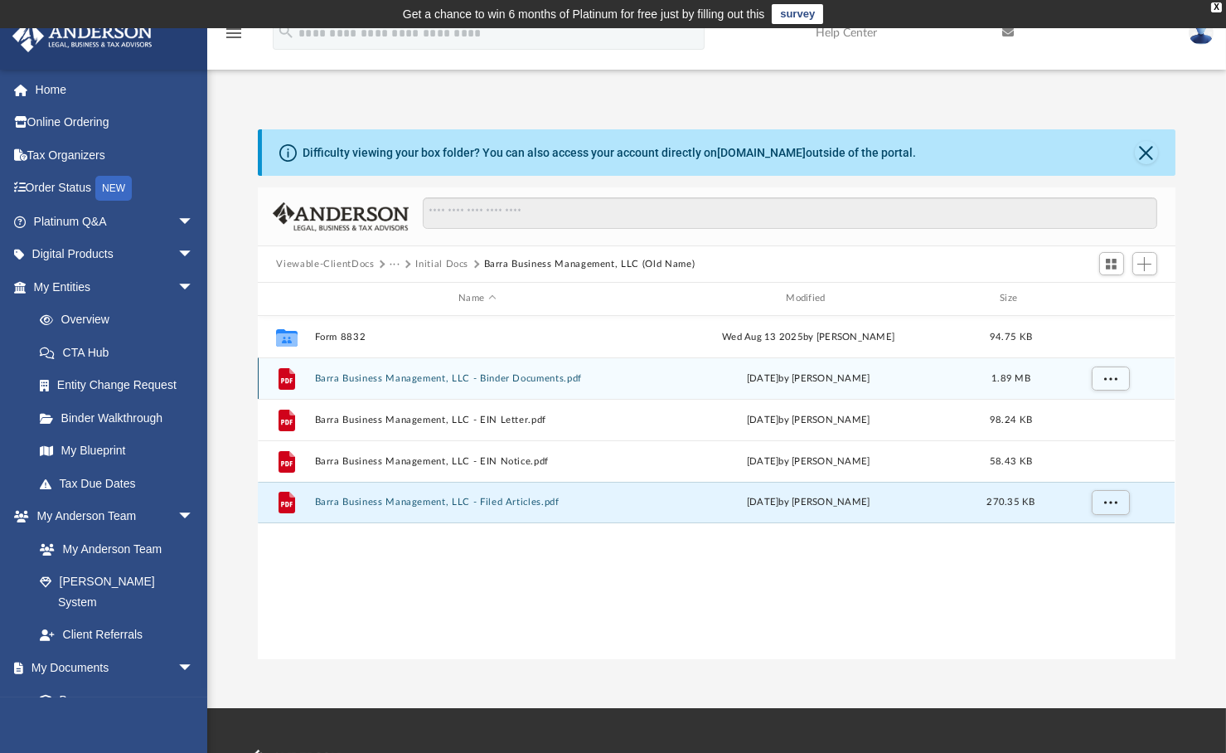
click at [439, 375] on button "Barra Business Management, LLC - Binder Documents.pdf" at bounding box center [477, 378] width 324 height 11
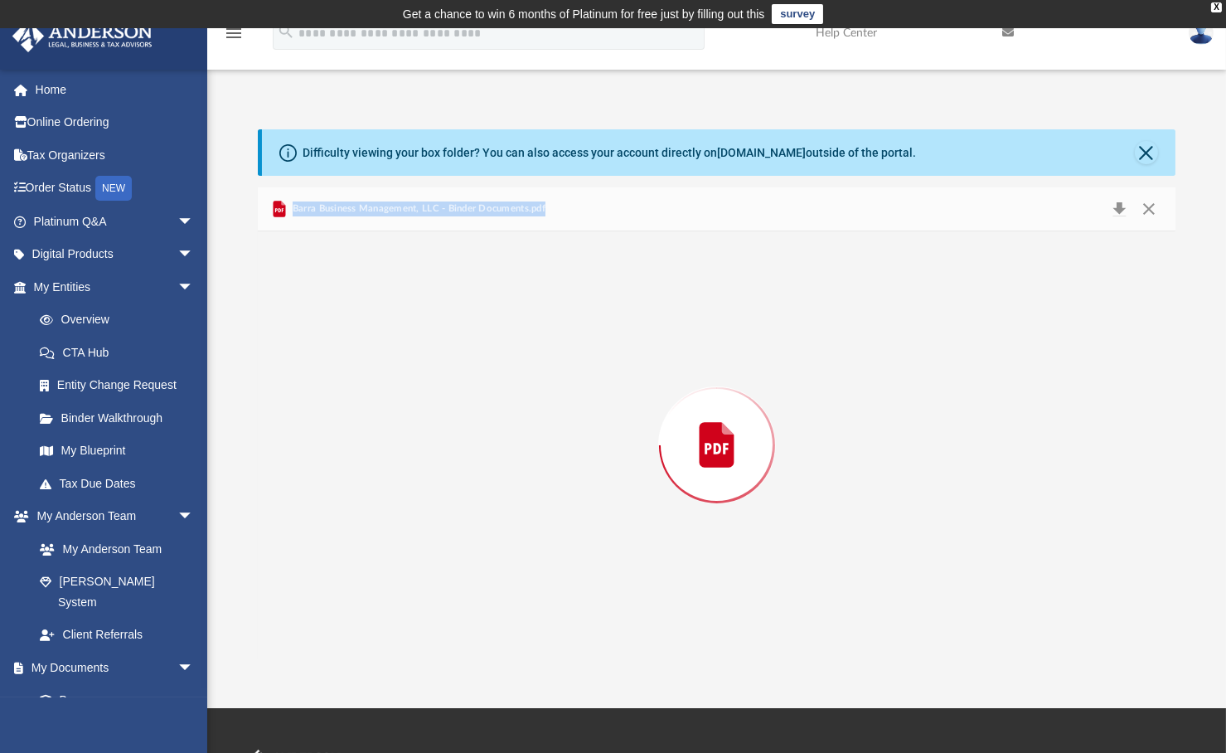
click at [439, 375] on div "Preview" at bounding box center [716, 445] width 917 height 428
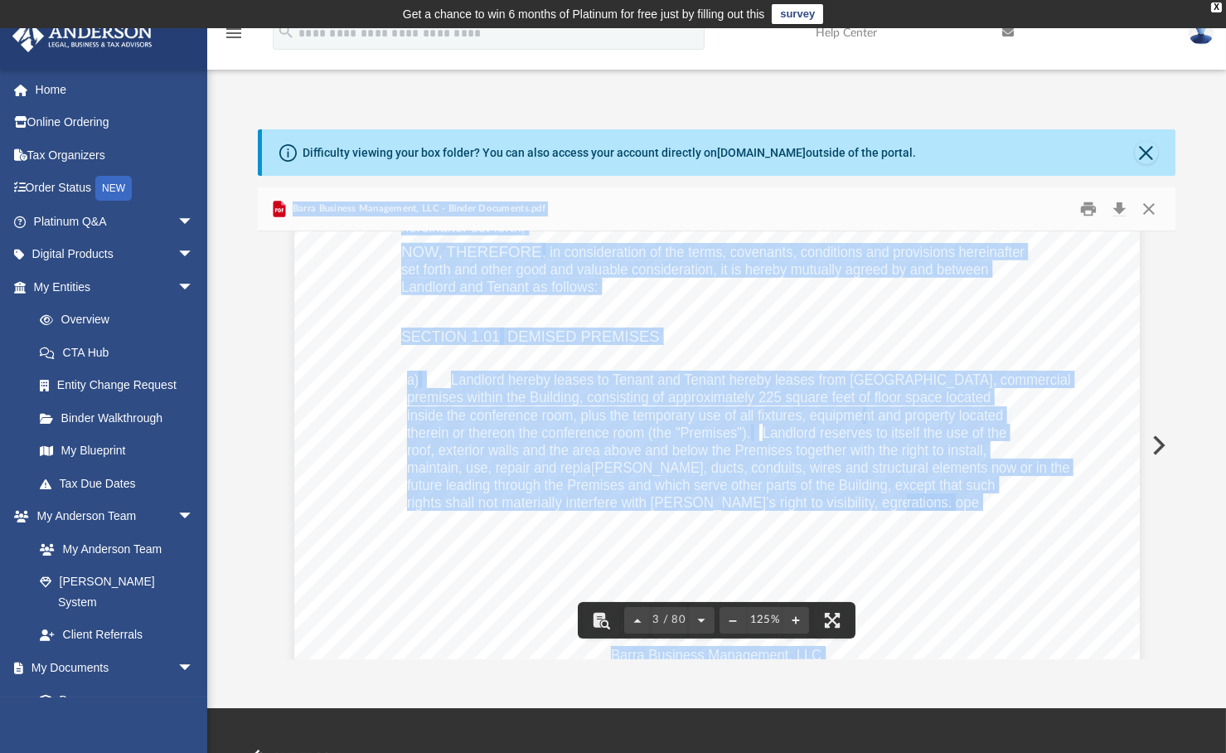
scroll to position [3392, 0]
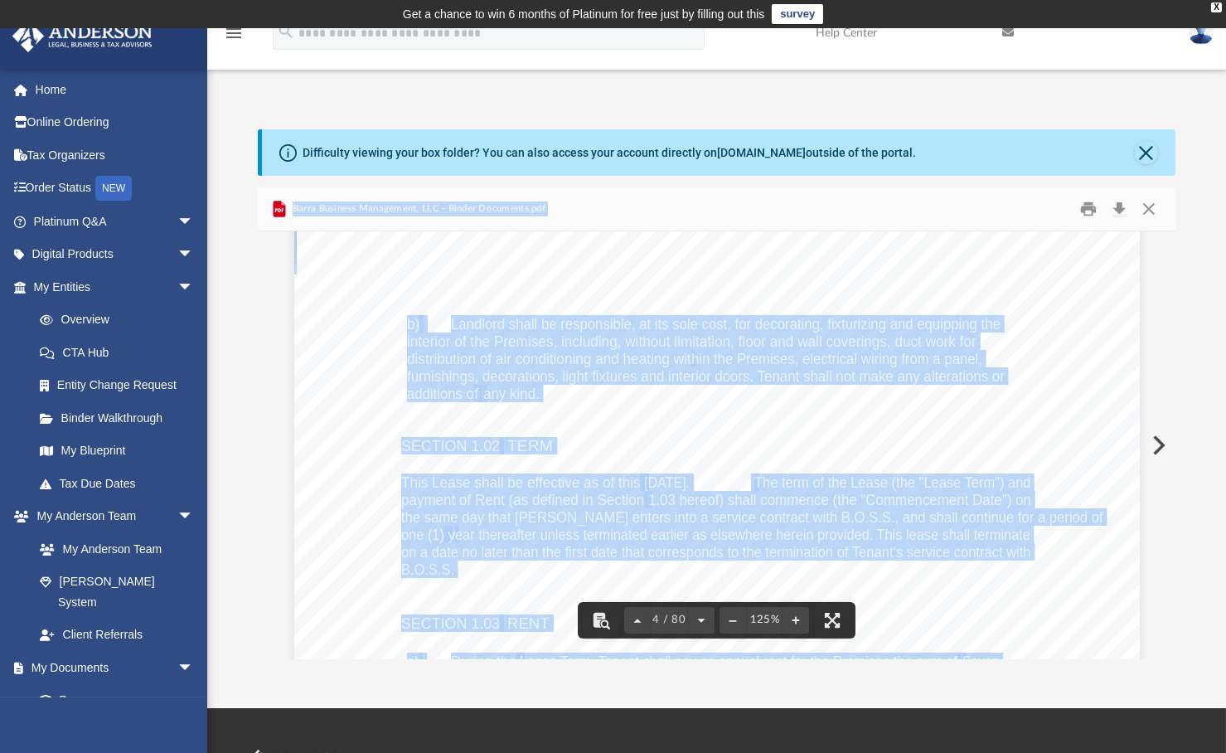
click at [1050, 407] on div "Barra Business Management, LLC b) Landlord shall be responsible, at its sole co…" at bounding box center [717, 757] width 846 height 1094
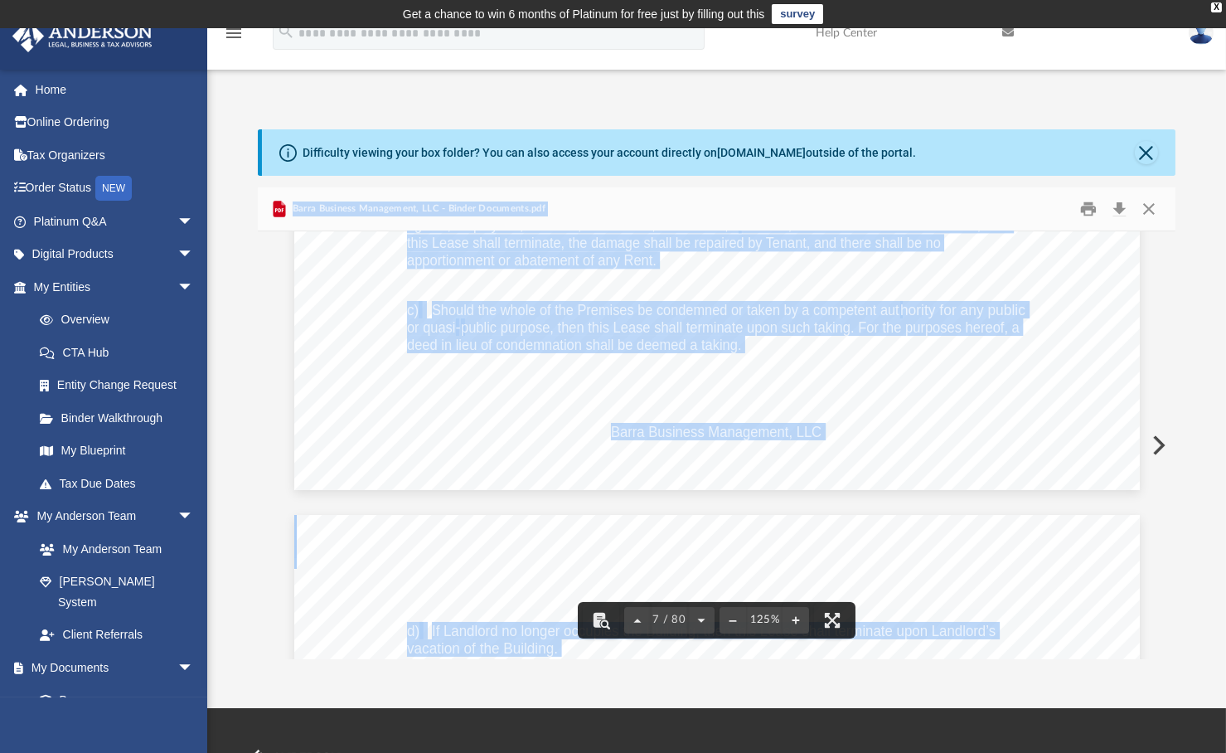
scroll to position [7928, 0]
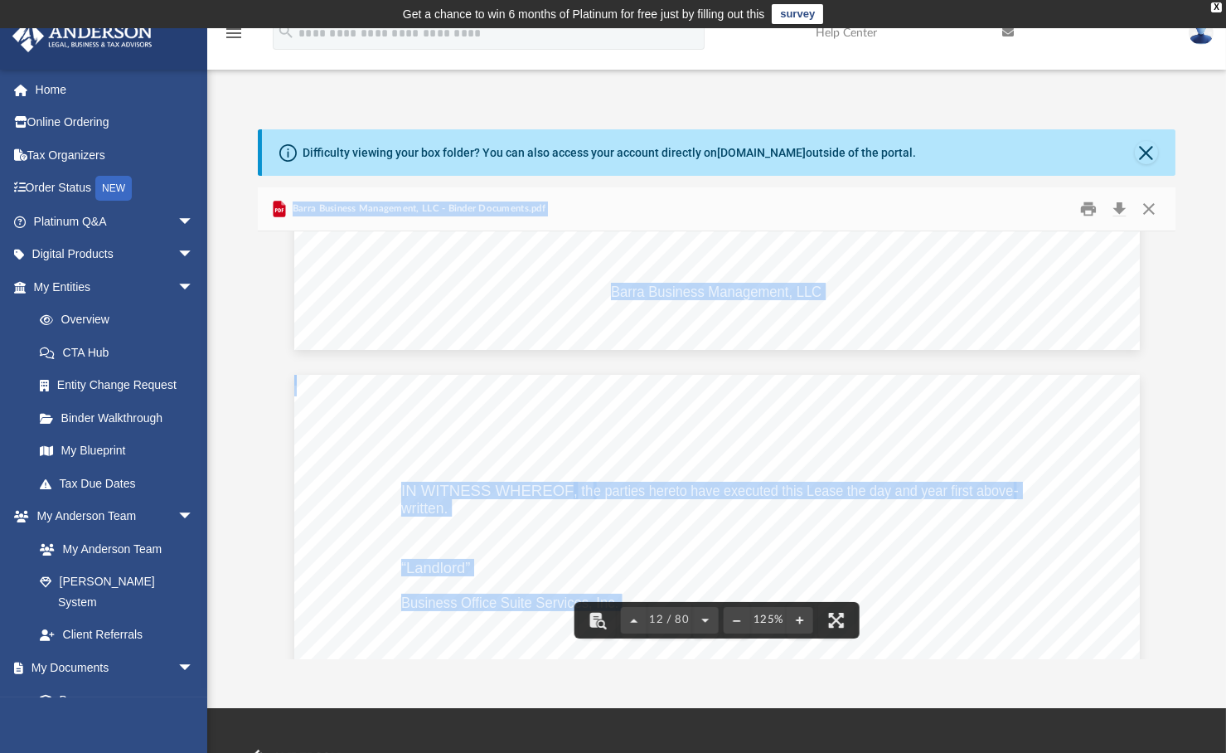
scroll to position [12546, 0]
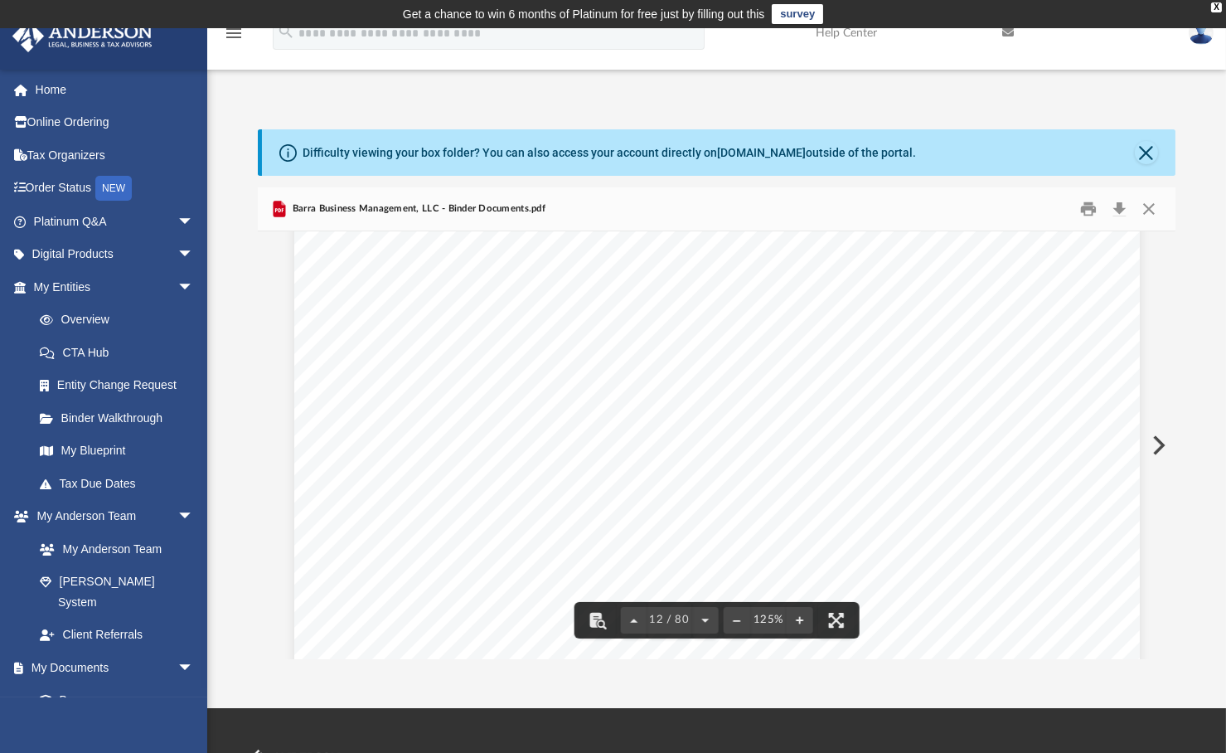
click at [1180, 358] on div "Difficulty viewing your box folder? You can also access your account directly o…" at bounding box center [716, 394] width 1019 height 530
click at [1094, 347] on div "Barra Business Management, LLC Barra Business Management, LLC IN WITNESS WHEREO…" at bounding box center [717, 557] width 846 height 1094
click at [1154, 206] on button "Close" at bounding box center [1149, 209] width 30 height 26
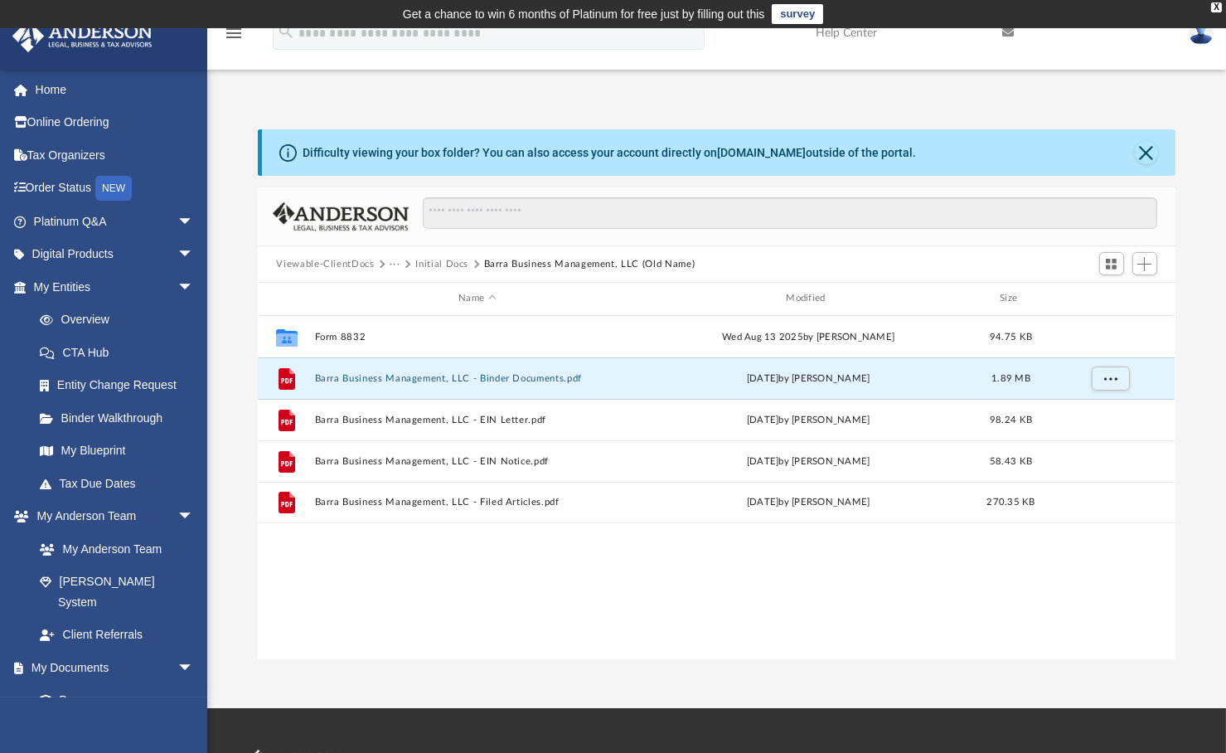
click at [394, 264] on button "···" at bounding box center [395, 264] width 11 height 15
click at [352, 261] on button "Viewable-ClientDocs" at bounding box center [325, 264] width 98 height 15
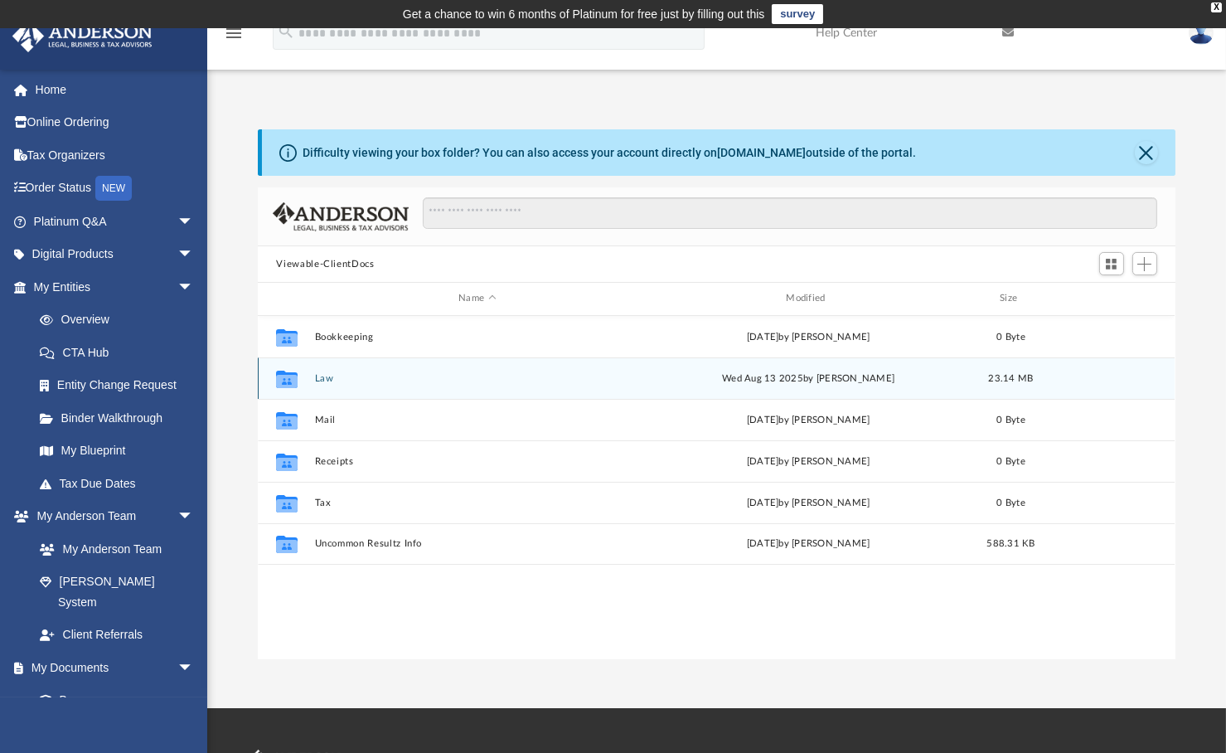
click at [296, 368] on icon "Collaborated Folder" at bounding box center [287, 378] width 27 height 27
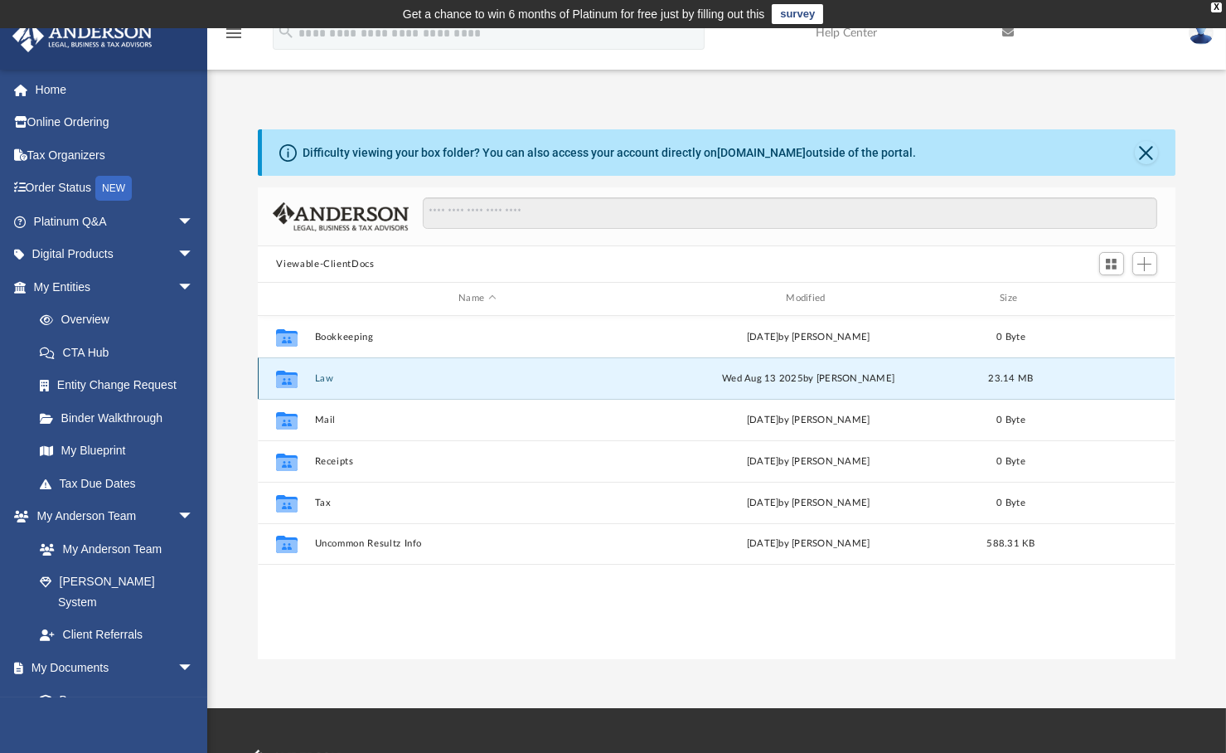
click at [313, 371] on div "Collaborated Folder Law Wed Aug 13 2025 by Kathleen Maureene Pelicano 23.14 MB" at bounding box center [716, 377] width 917 height 41
click at [314, 371] on div "Collaborated Folder Law Wed Aug 13 2025 by Kathleen Maureene Pelicano 23.14 MB" at bounding box center [716, 377] width 917 height 41
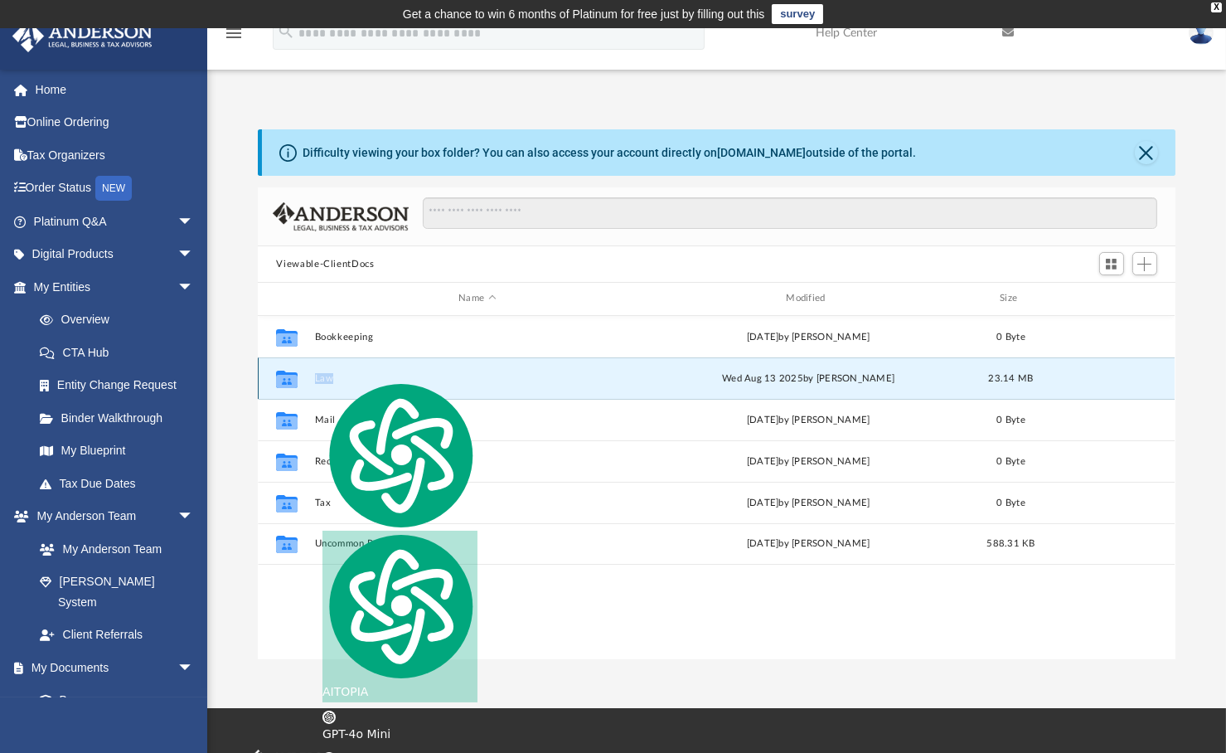
click at [329, 373] on button "Law" at bounding box center [477, 378] width 324 height 11
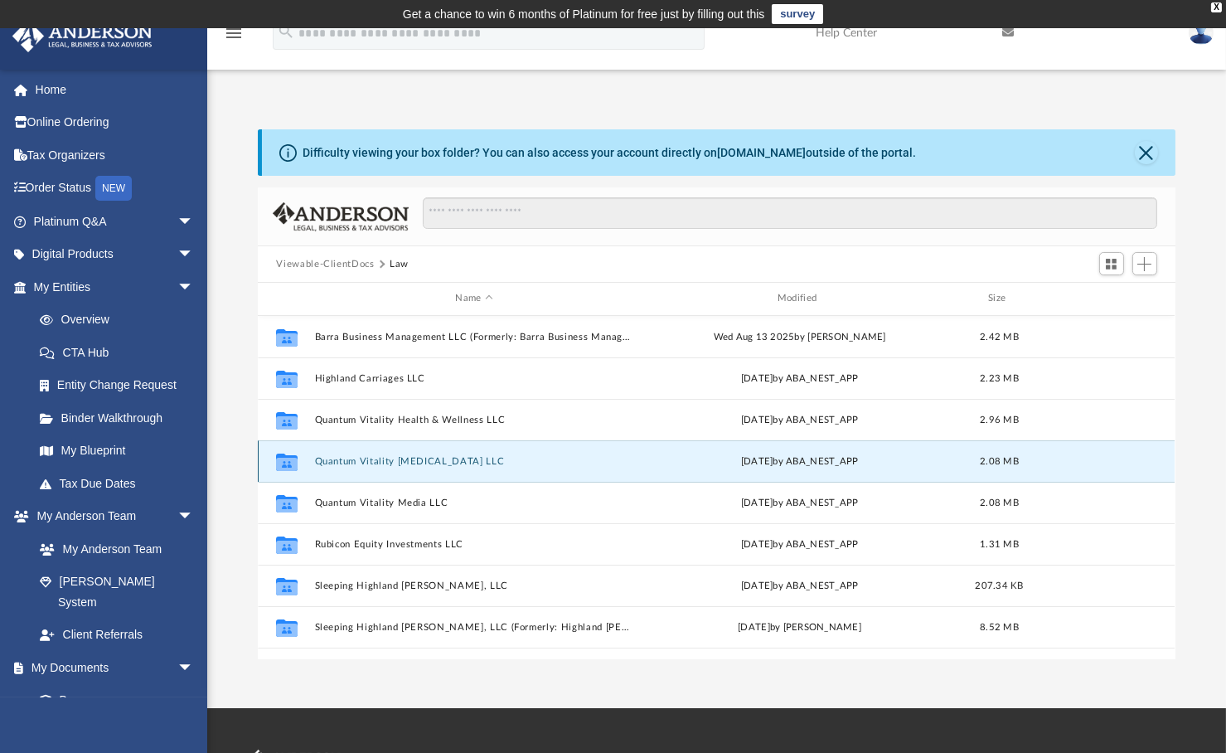
click at [484, 461] on button "Quantum Vitality Health Coaching LLC" at bounding box center [474, 461] width 318 height 11
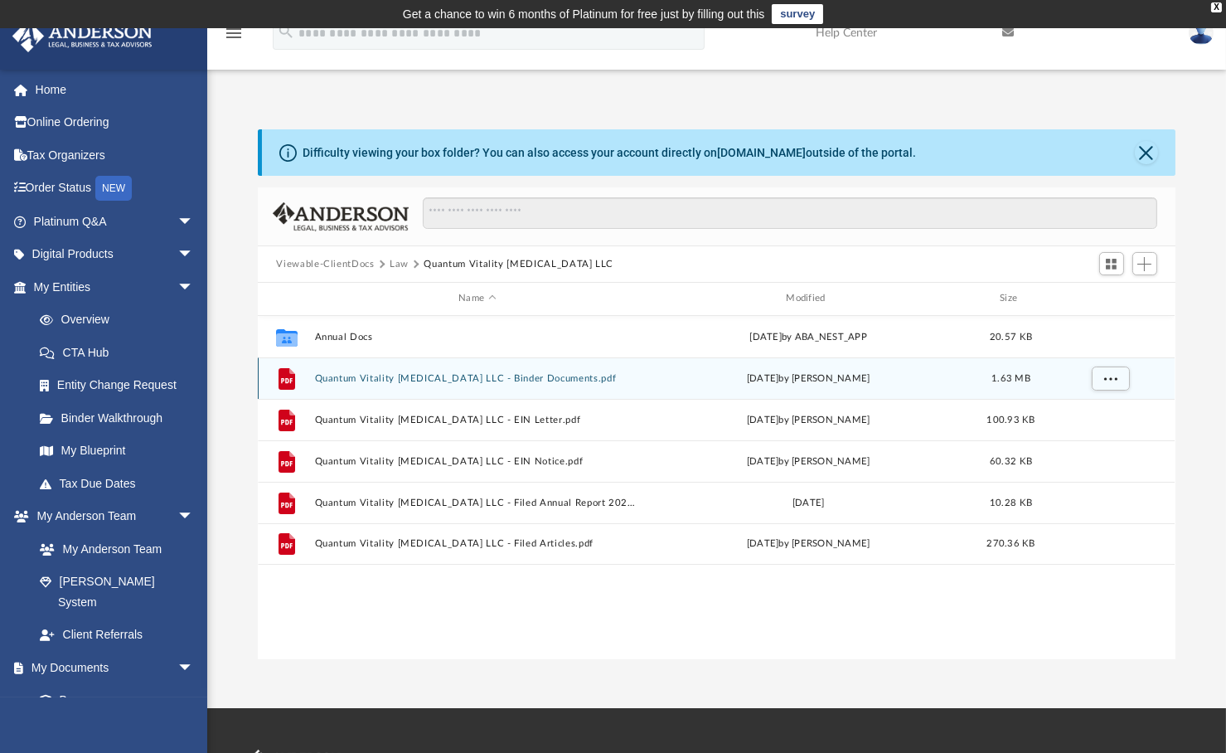
click at [470, 374] on button "Quantum Vitality Health Coaching LLC - Binder Documents.pdf" at bounding box center [477, 378] width 324 height 11
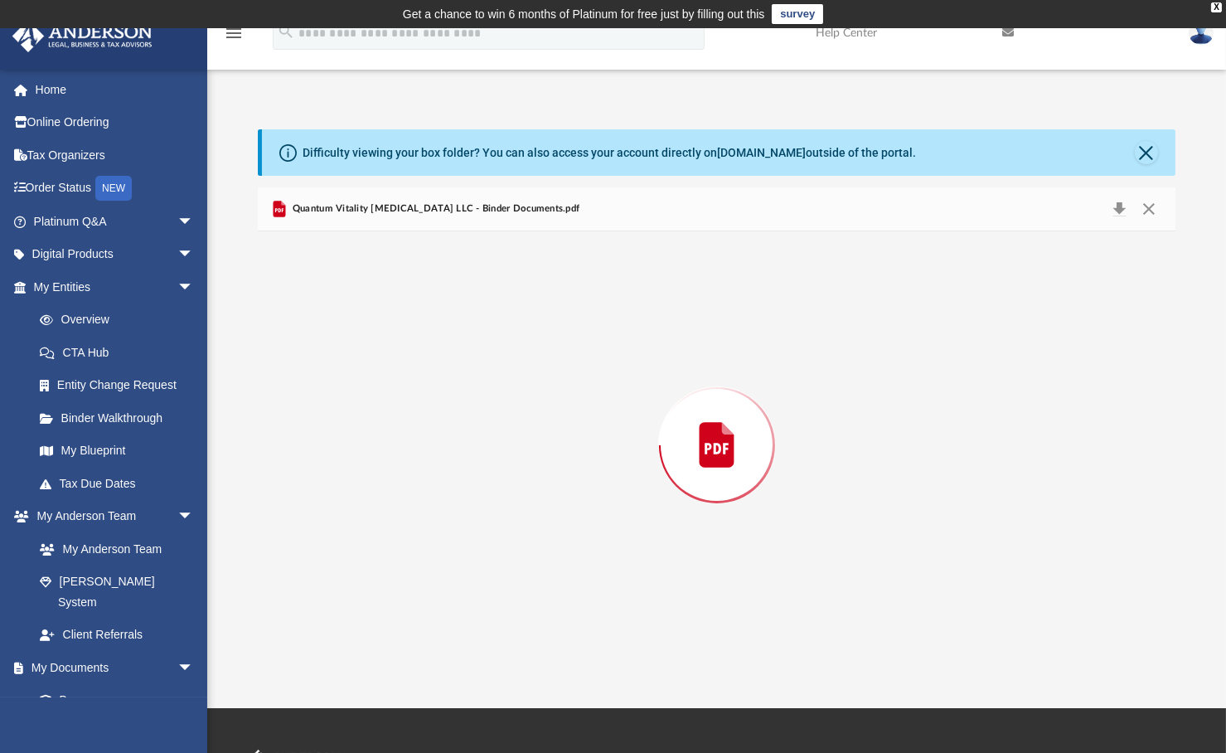
click at [470, 374] on div "Preview" at bounding box center [716, 445] width 917 height 428
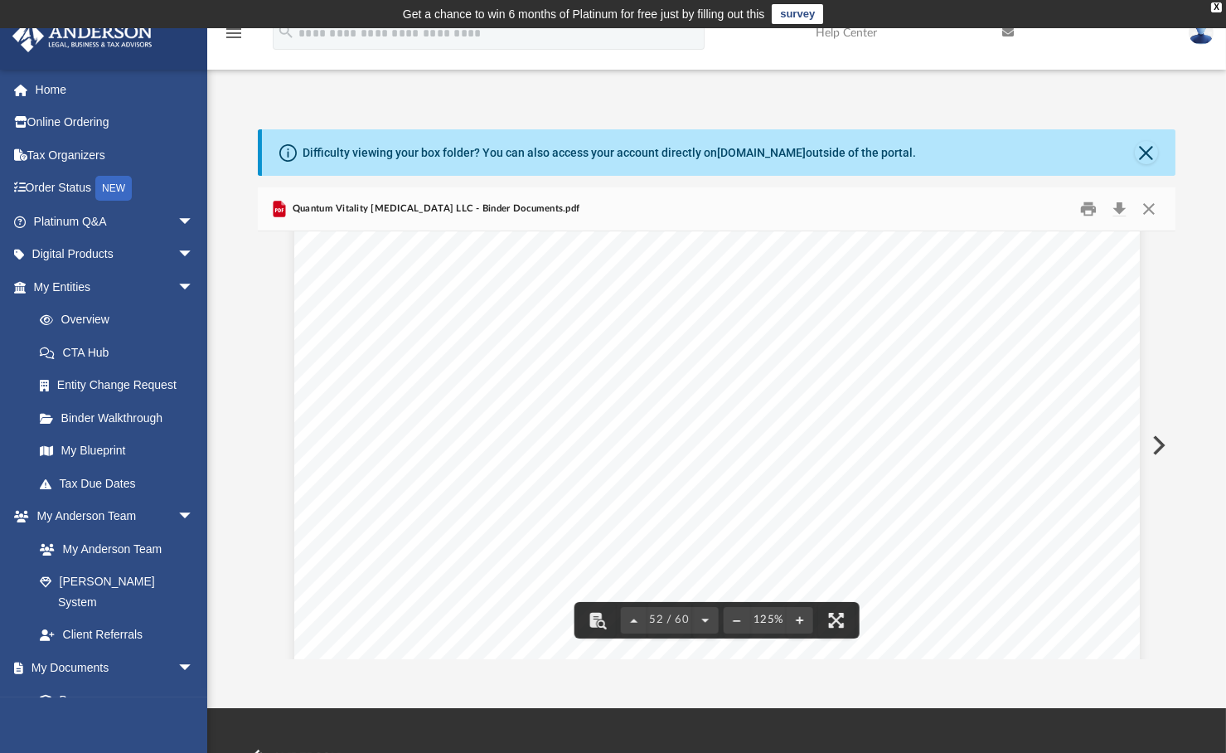
click at [1196, 297] on div "Difficulty viewing your box folder? You can also access your account directly o…" at bounding box center [716, 394] width 1019 height 530
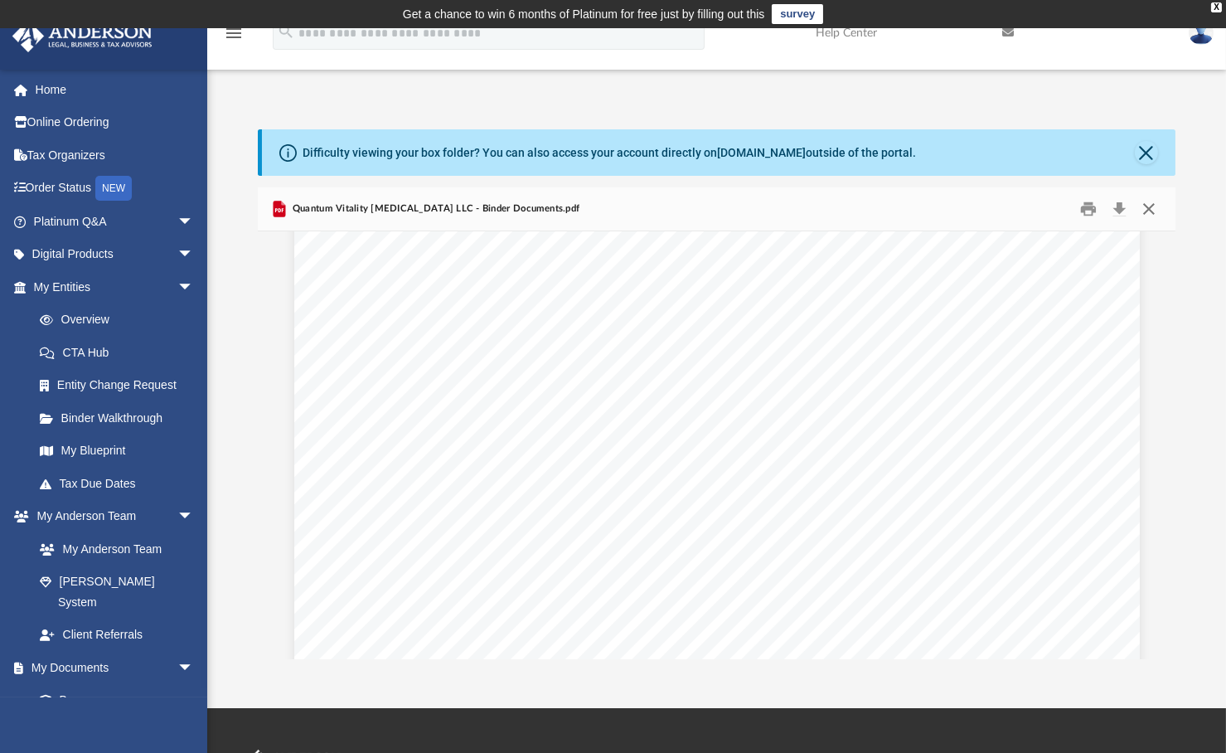
click at [1147, 204] on button "Close" at bounding box center [1149, 209] width 30 height 26
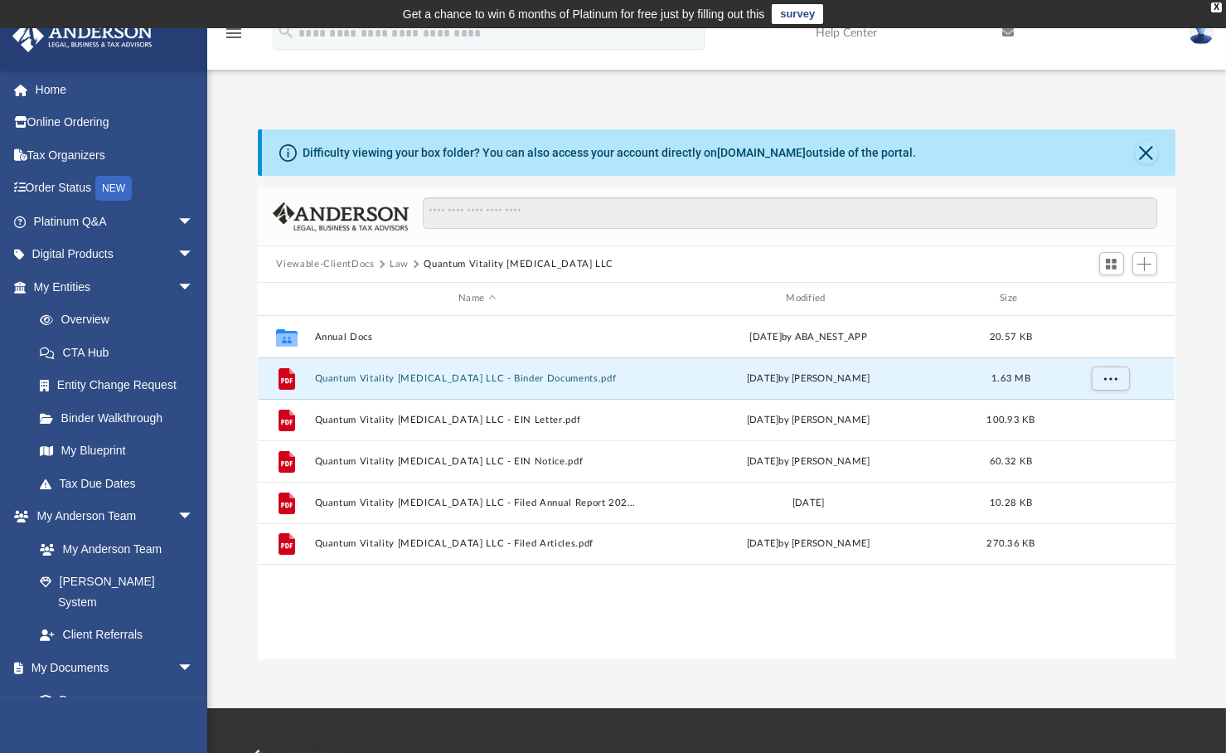
click at [402, 263] on button "Law" at bounding box center [399, 264] width 19 height 15
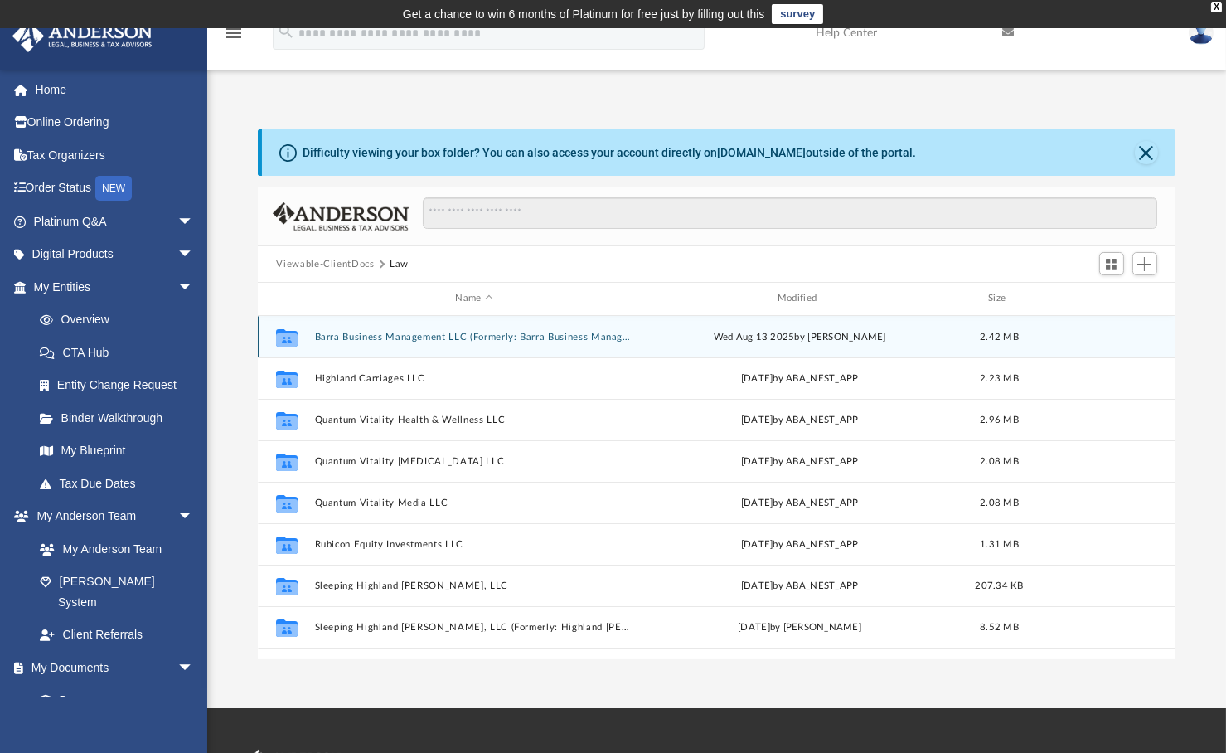
click at [415, 333] on button "Barra Business Management LLC (Formerly: Barra Business Management, LLC)" at bounding box center [474, 337] width 318 height 11
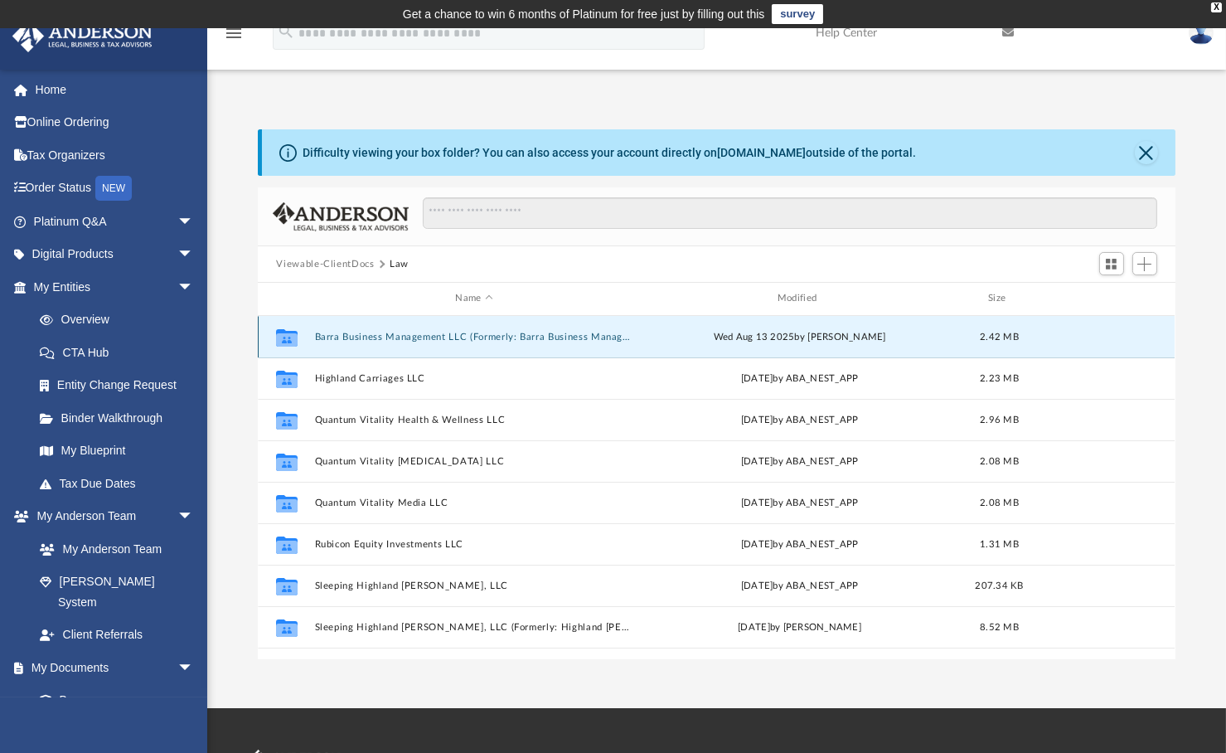
click at [415, 333] on button "Barra Business Management LLC (Formerly: Barra Business Management, LLC)" at bounding box center [474, 337] width 318 height 11
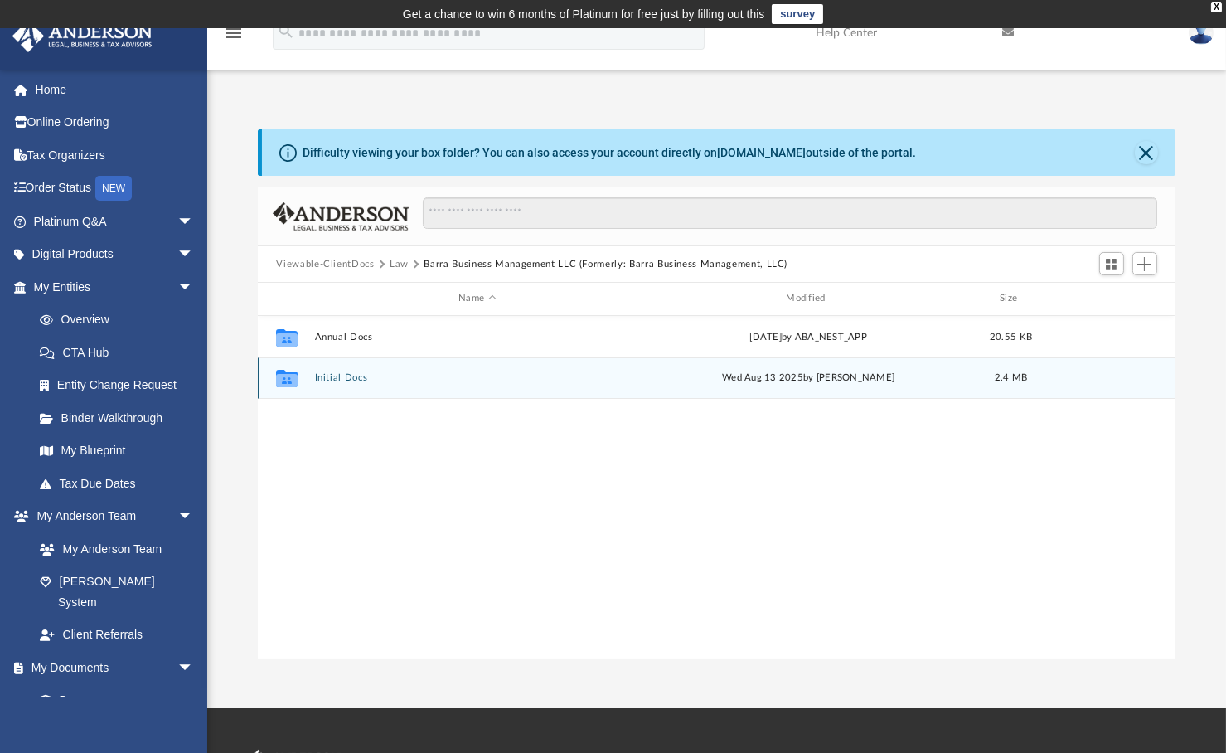
click at [350, 377] on button "Initial Docs" at bounding box center [477, 377] width 324 height 11
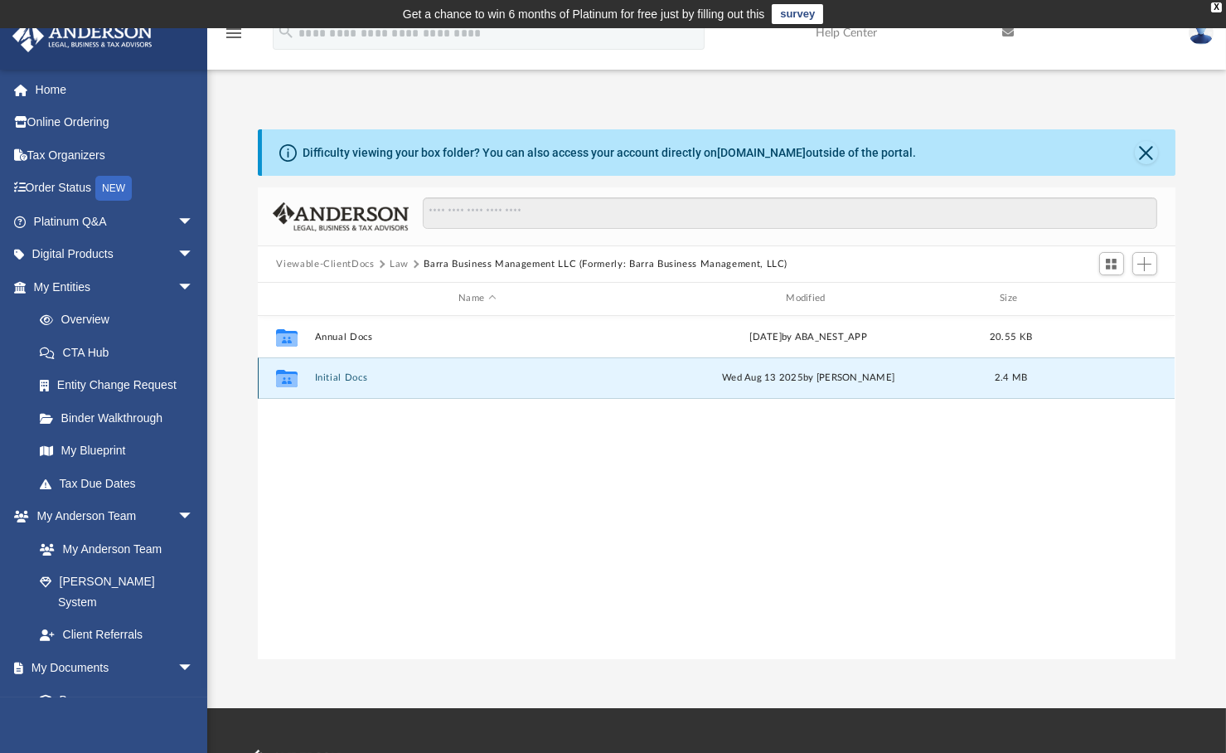
click at [350, 377] on button "Initial Docs" at bounding box center [477, 377] width 324 height 11
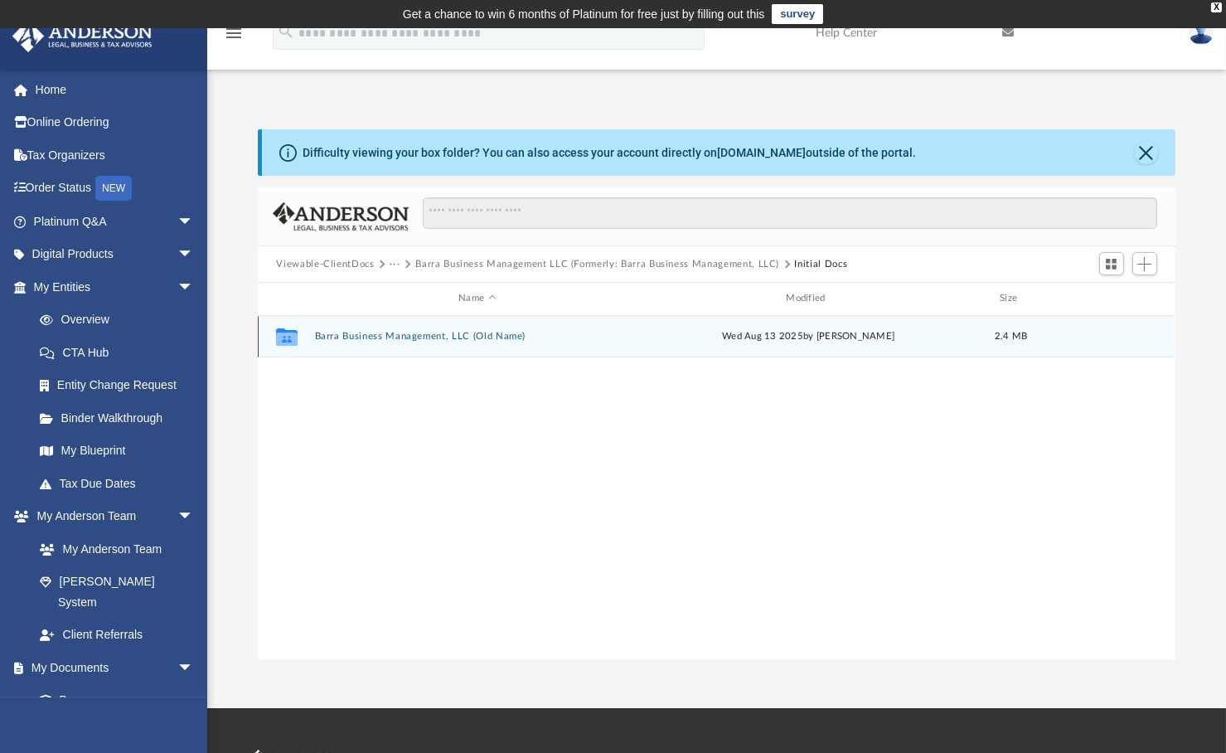
click at [368, 331] on button "Barra Business Management, LLC (Old Name)" at bounding box center [477, 336] width 324 height 11
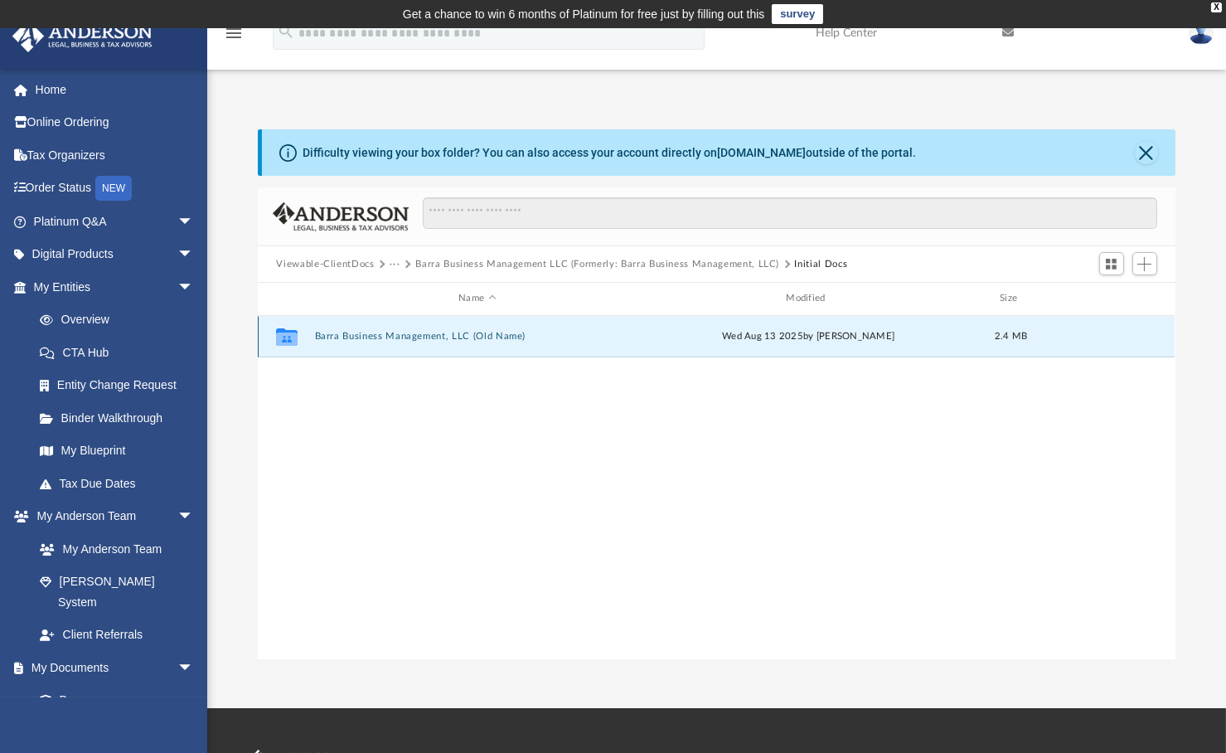
click at [368, 331] on button "Barra Business Management, LLC (Old Name)" at bounding box center [477, 336] width 324 height 11
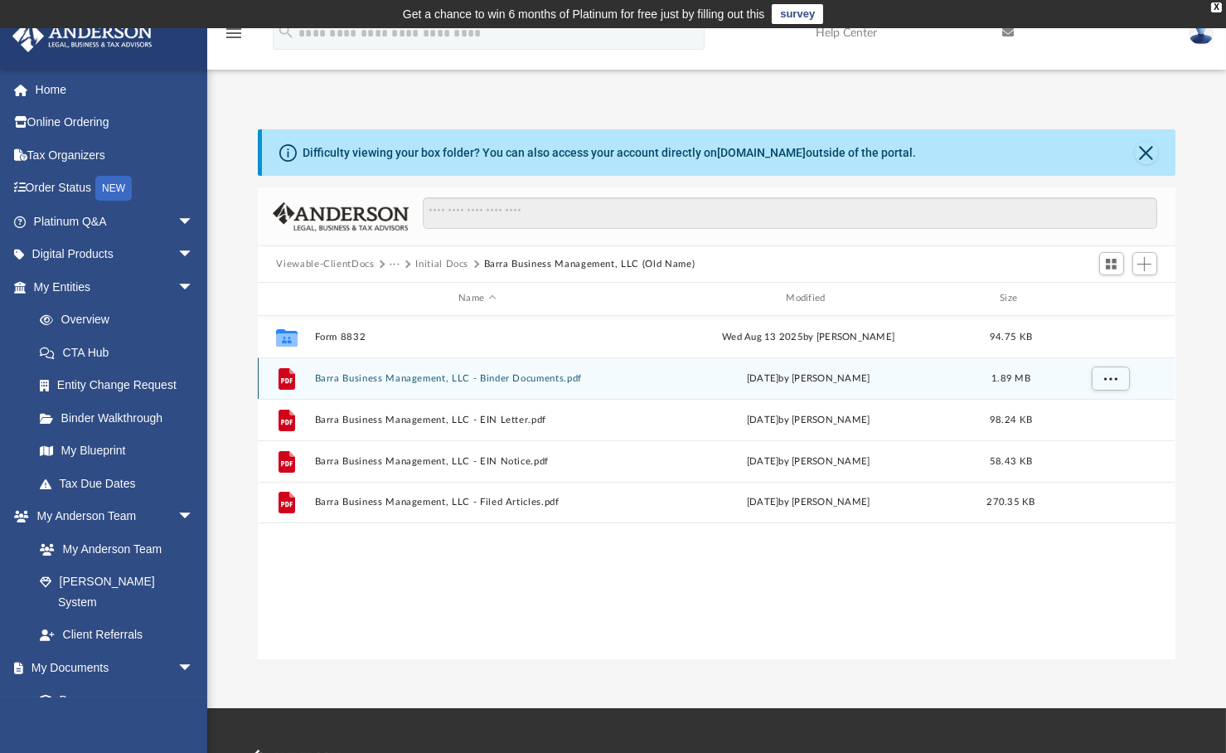
click at [378, 376] on button "Barra Business Management, LLC - Binder Documents.pdf" at bounding box center [477, 378] width 324 height 11
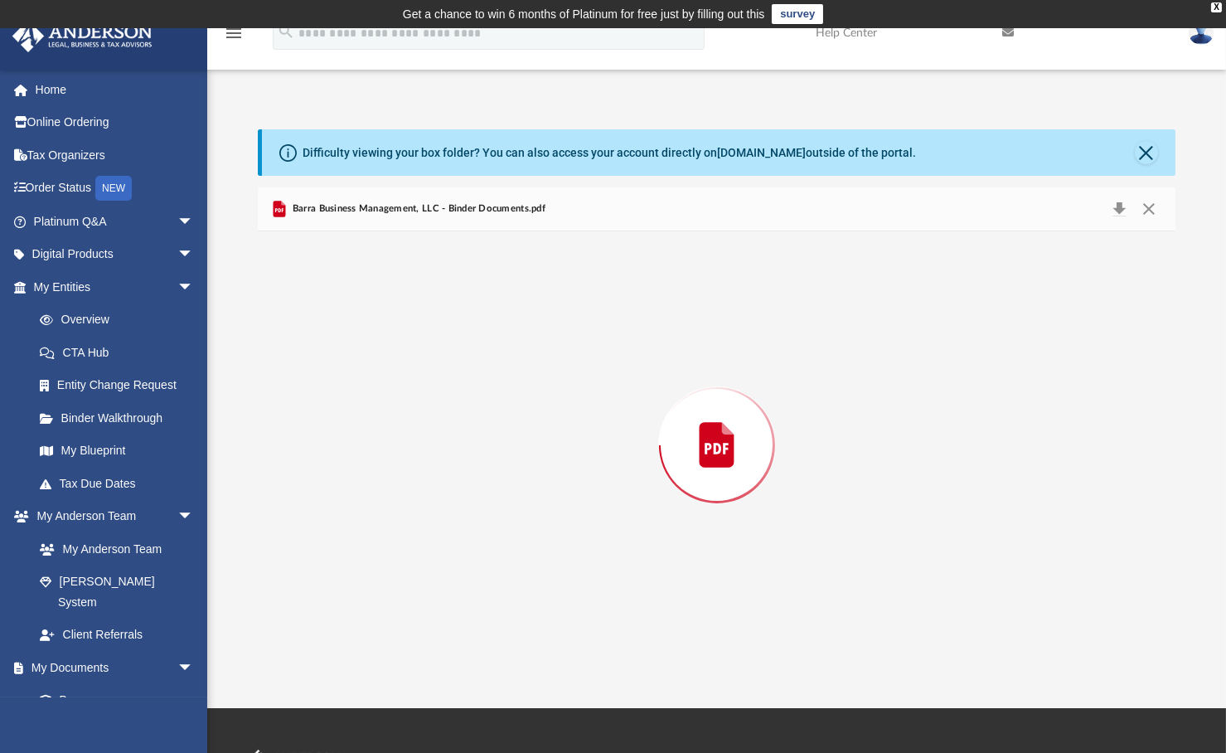
click at [378, 376] on div "Preview" at bounding box center [716, 445] width 917 height 428
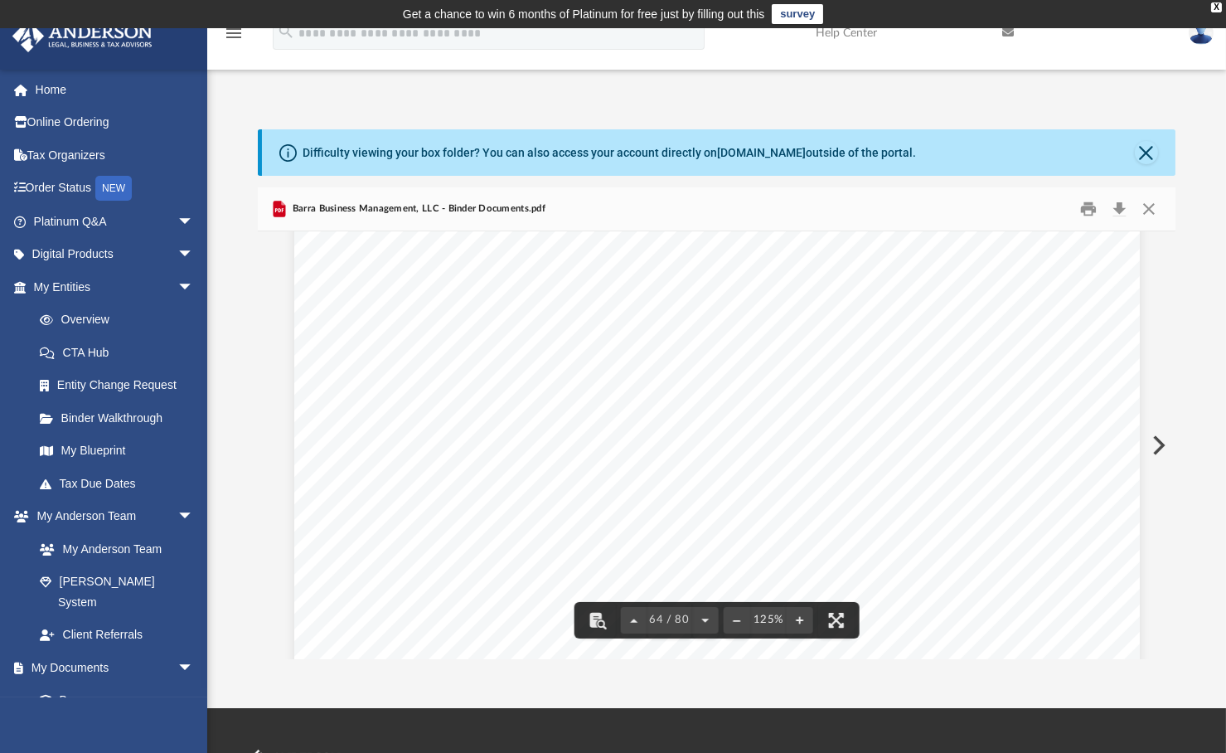
scroll to position [70738, 0]
click at [1203, 405] on div "Difficulty viewing your box folder? You can also access your account directly o…" at bounding box center [716, 394] width 1019 height 530
click at [1146, 206] on button "Close" at bounding box center [1149, 209] width 30 height 26
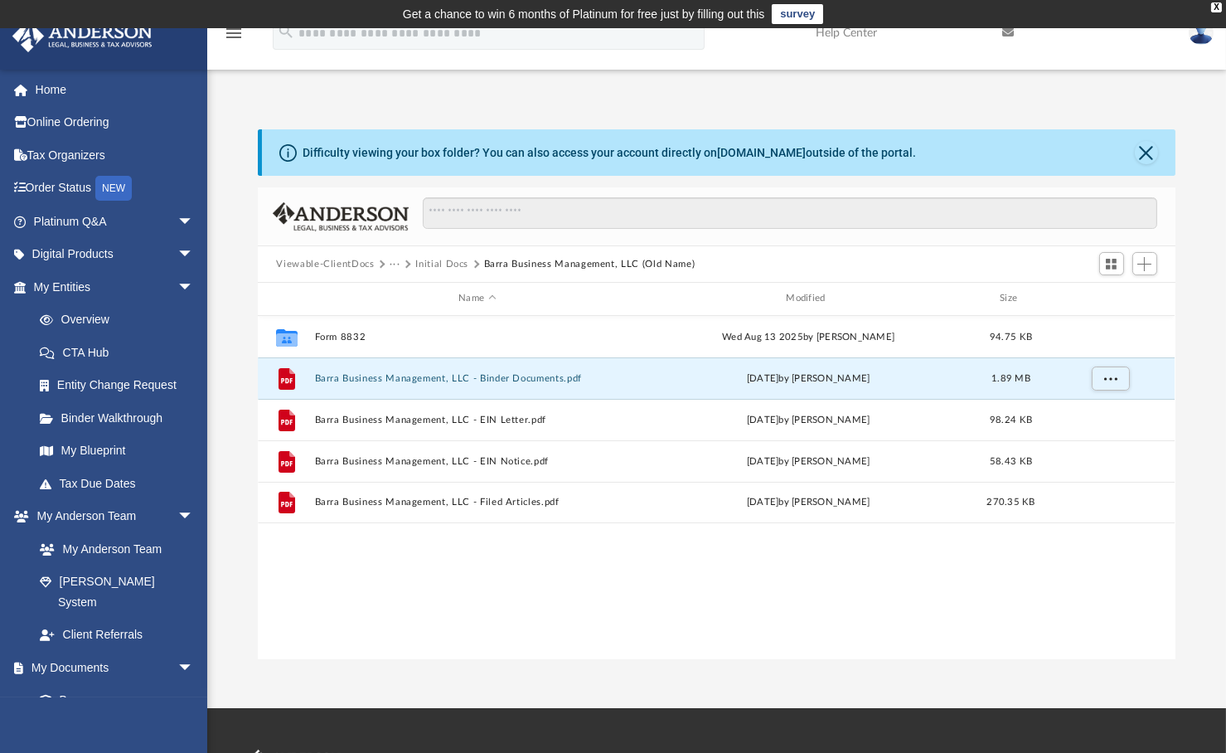
click at [393, 260] on button "···" at bounding box center [395, 264] width 11 height 15
click at [410, 292] on li "Law" at bounding box center [575, 292] width 354 height 17
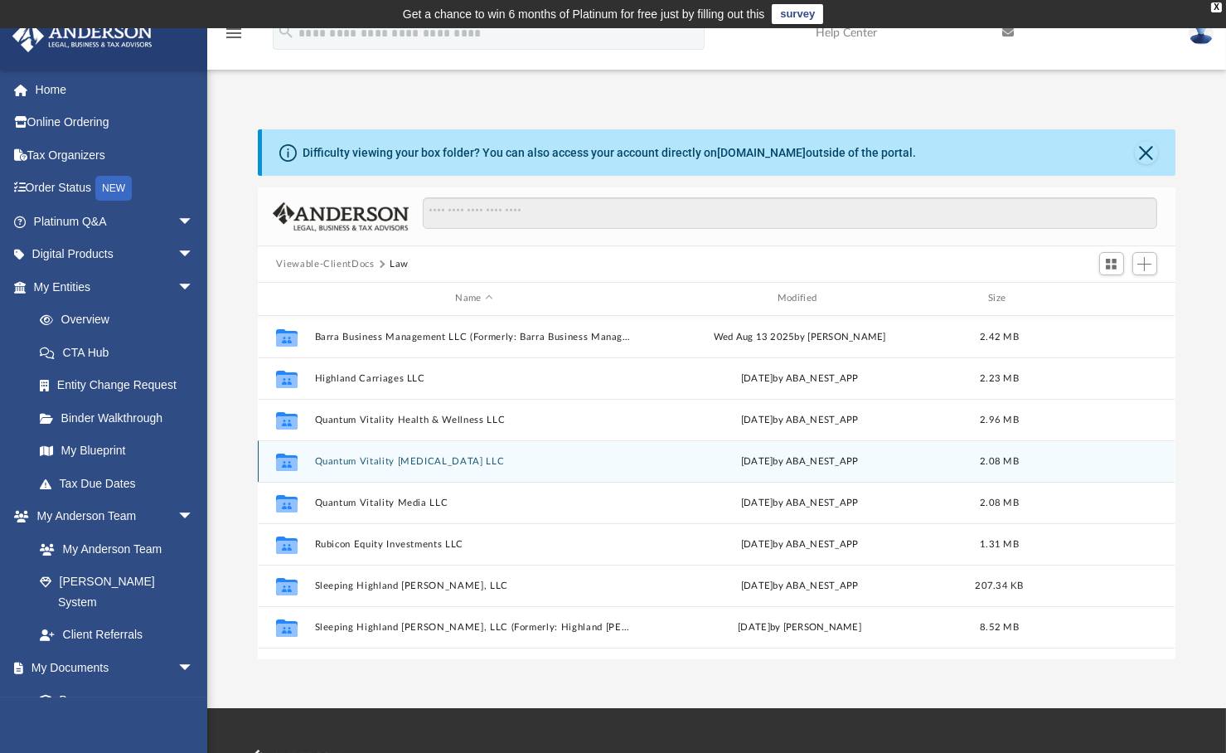
click at [391, 454] on div "Collaborated Folder Quantum Vitality Health Coaching LLC Fri Dec 13 2024 by ABA…" at bounding box center [716, 460] width 917 height 41
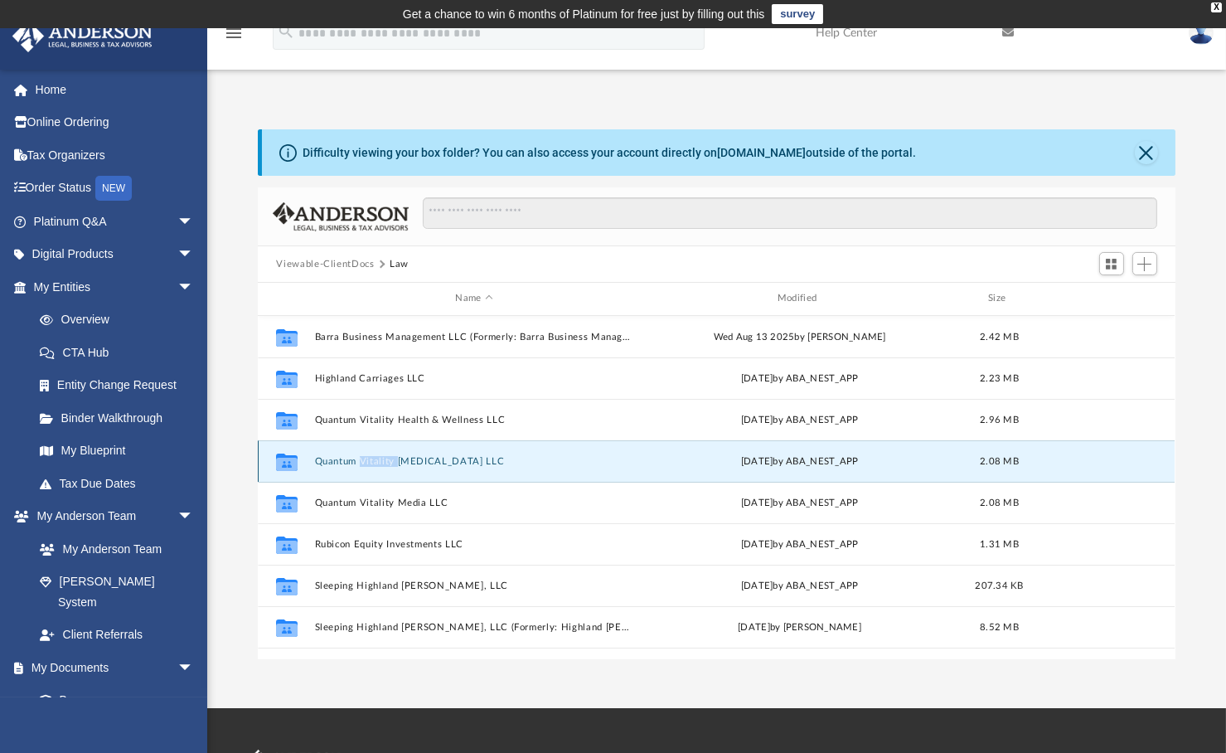
click at [391, 454] on div "Collaborated Folder Quantum Vitality Health Coaching LLC Fri Dec 13 2024 by ABA…" at bounding box center [716, 460] width 917 height 41
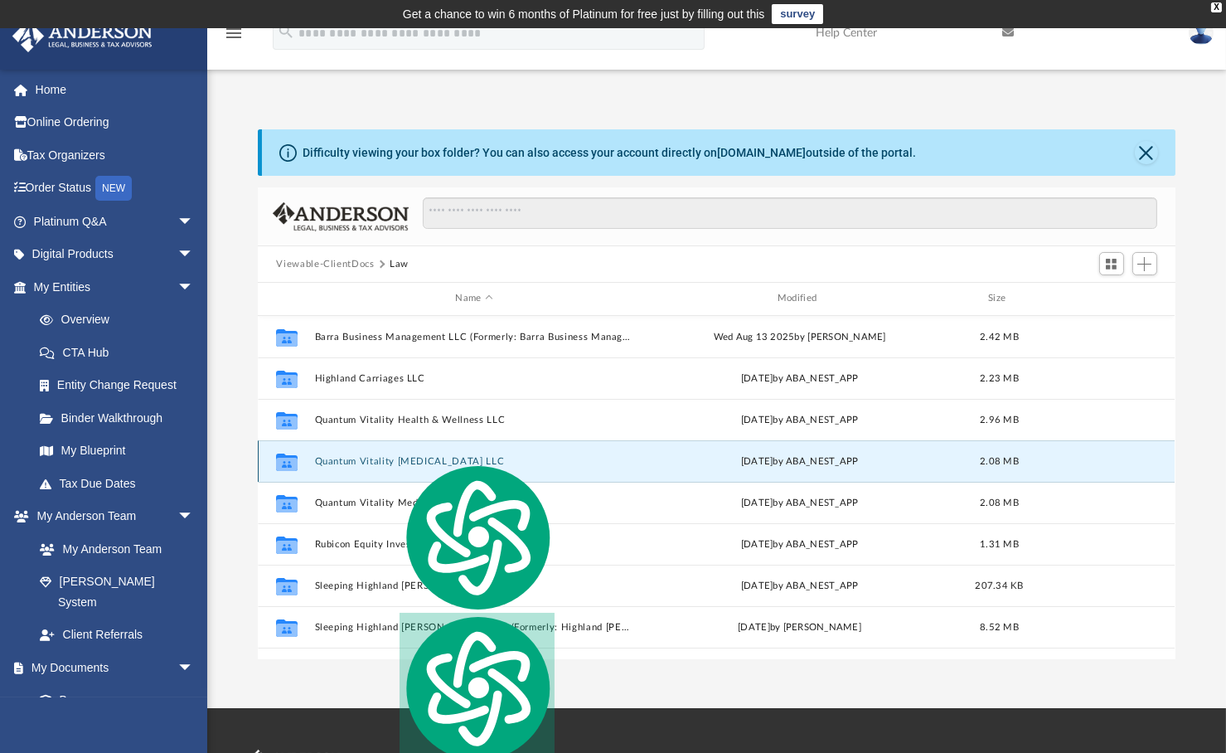
click at [700, 462] on div "Fri Dec 13 2024 by ABA_NEST_APP" at bounding box center [800, 461] width 318 height 15
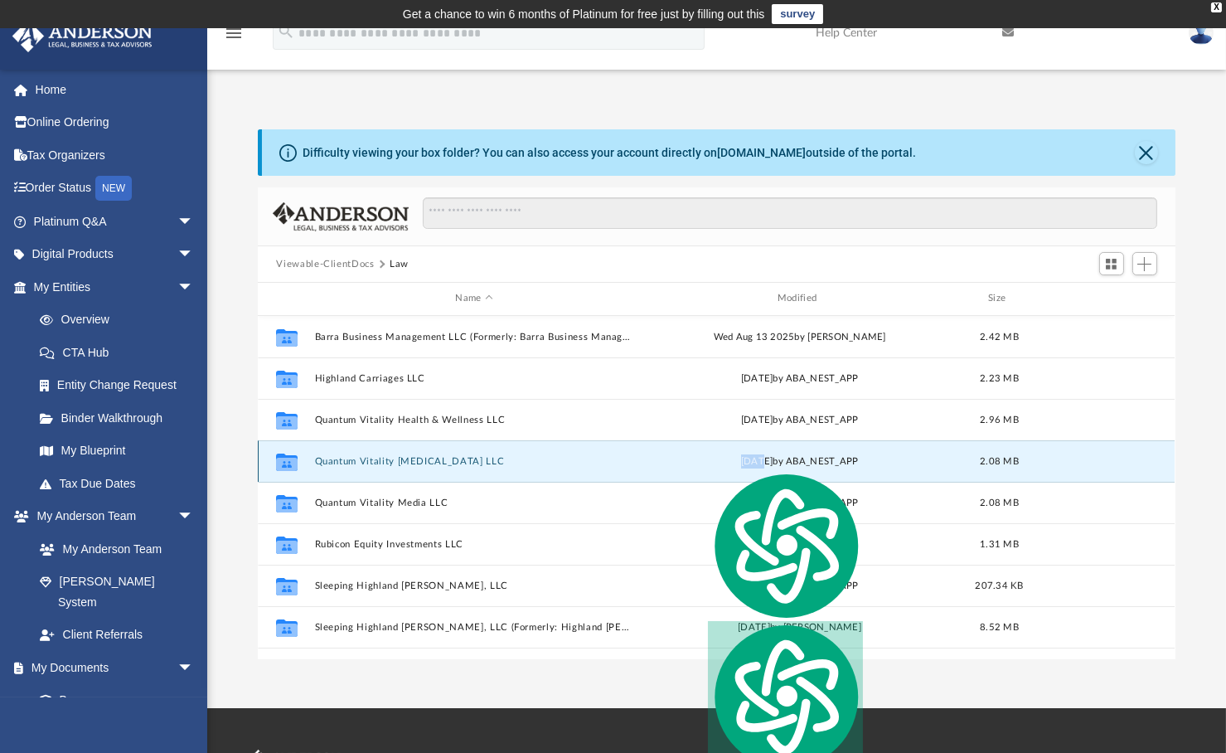
click at [474, 460] on button "Quantum Vitality Health Coaching LLC" at bounding box center [474, 461] width 318 height 11
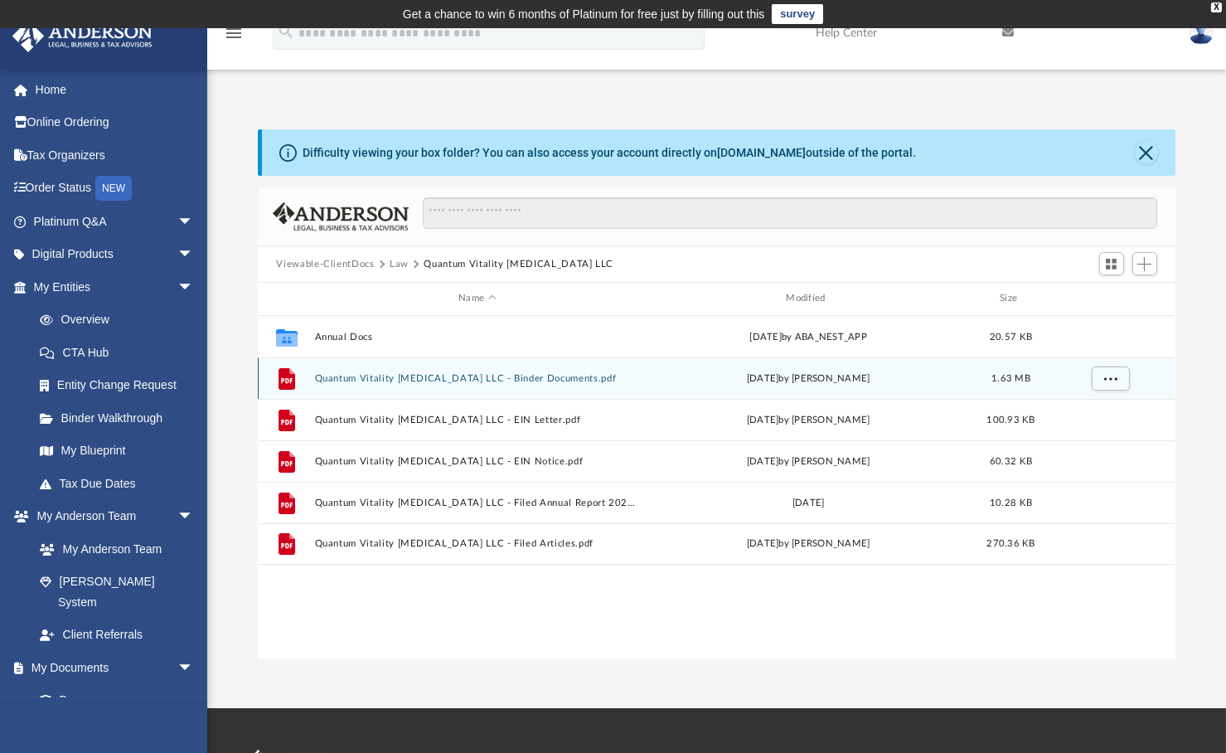
click at [452, 375] on button "Quantum Vitality Health Coaching LLC - Binder Documents.pdf" at bounding box center [477, 378] width 324 height 11
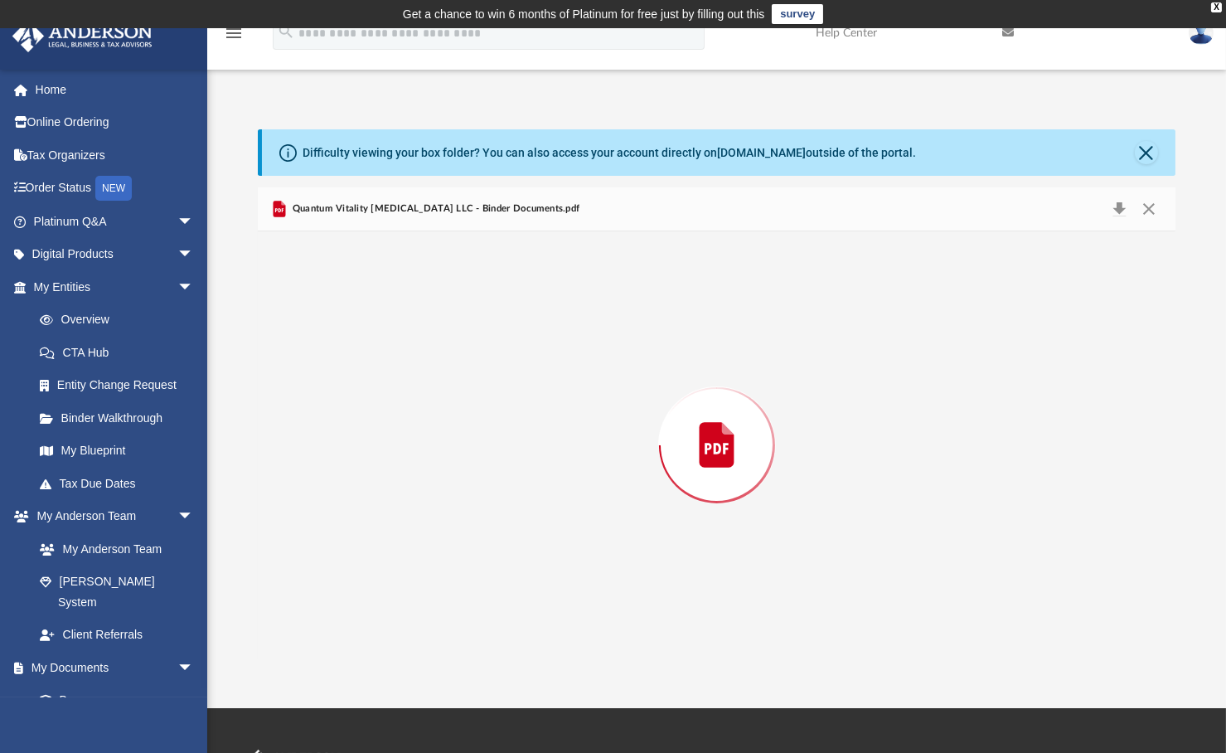
click at [452, 376] on div "Preview" at bounding box center [716, 445] width 917 height 428
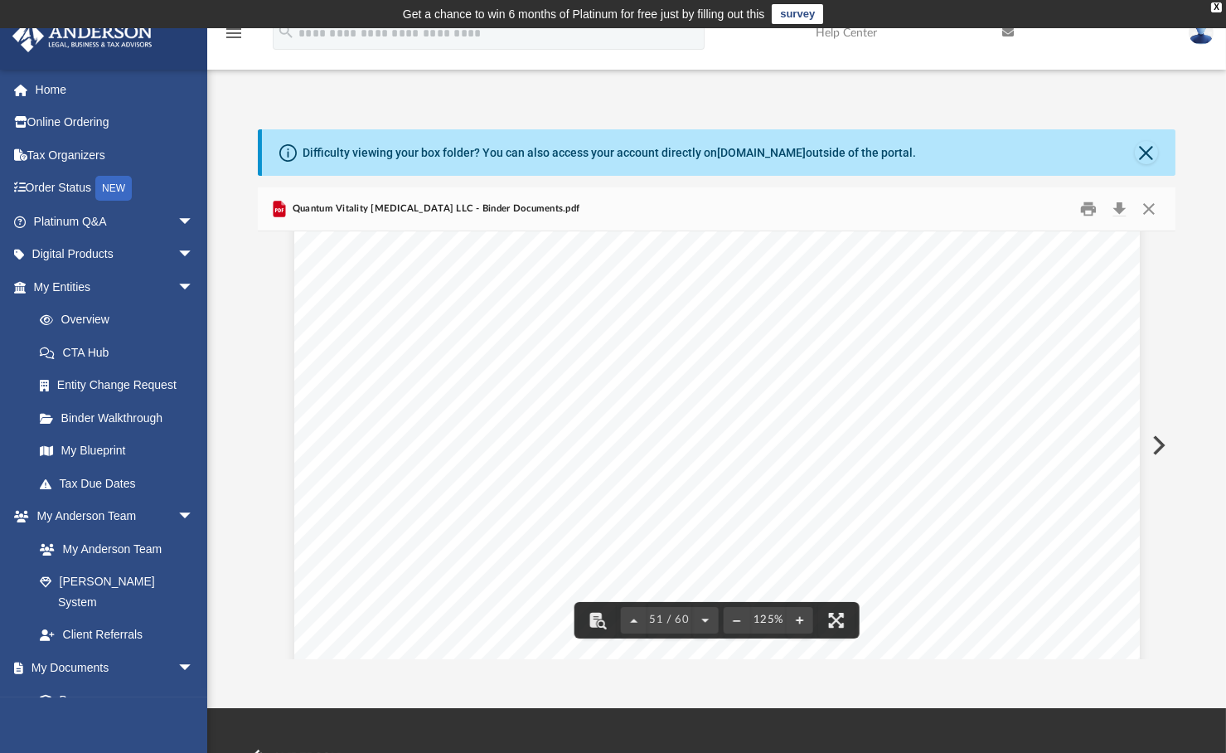
scroll to position [56592, 0]
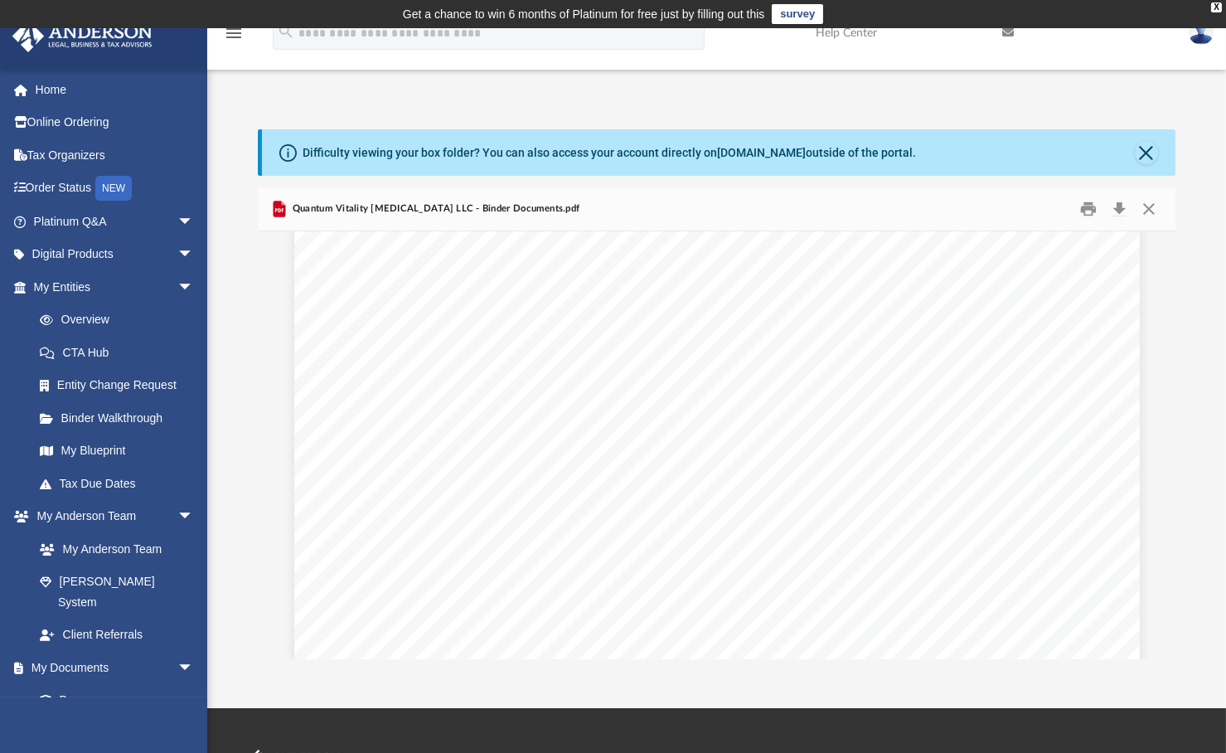
click at [1192, 97] on div "Difficulty viewing your box folder? You can also access your account directly o…" at bounding box center [716, 377] width 1019 height 565
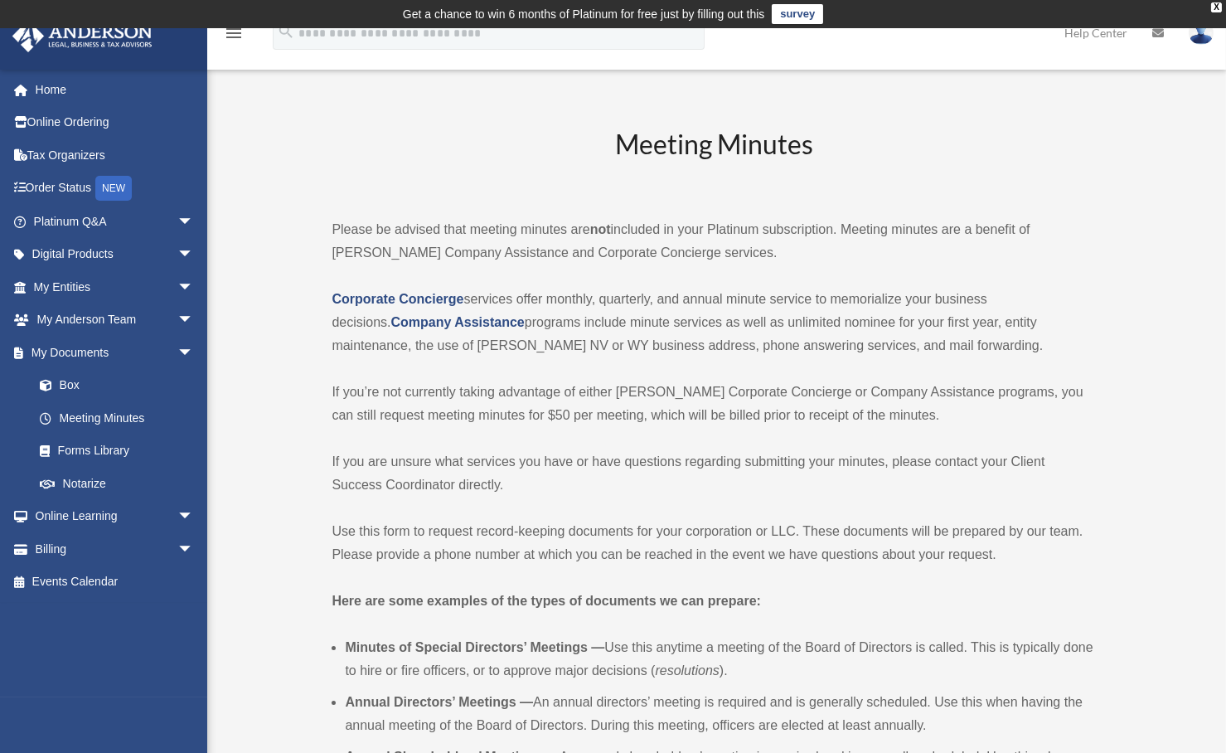
scroll to position [416, 0]
